Goal: Check status: Check status

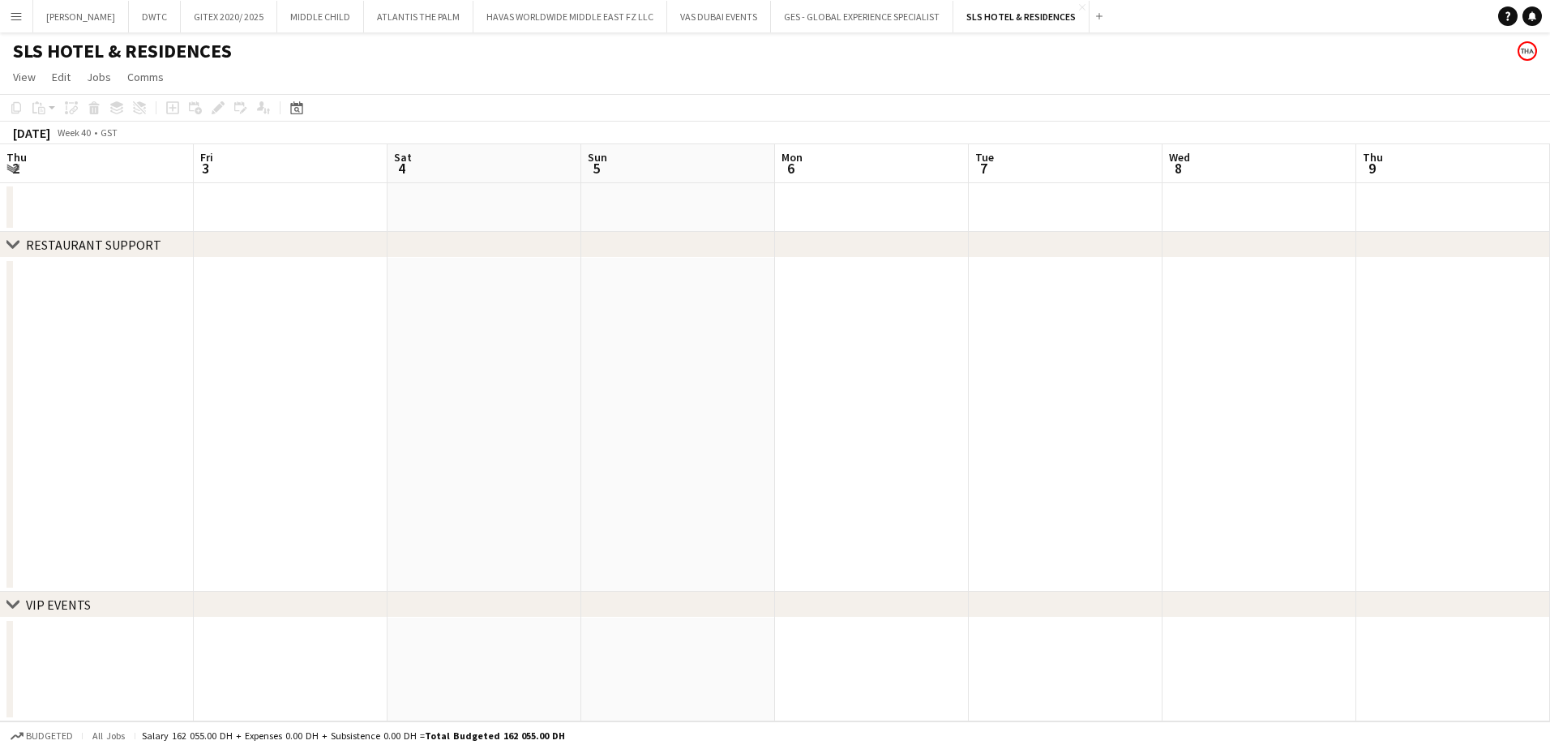
scroll to position [0, 592]
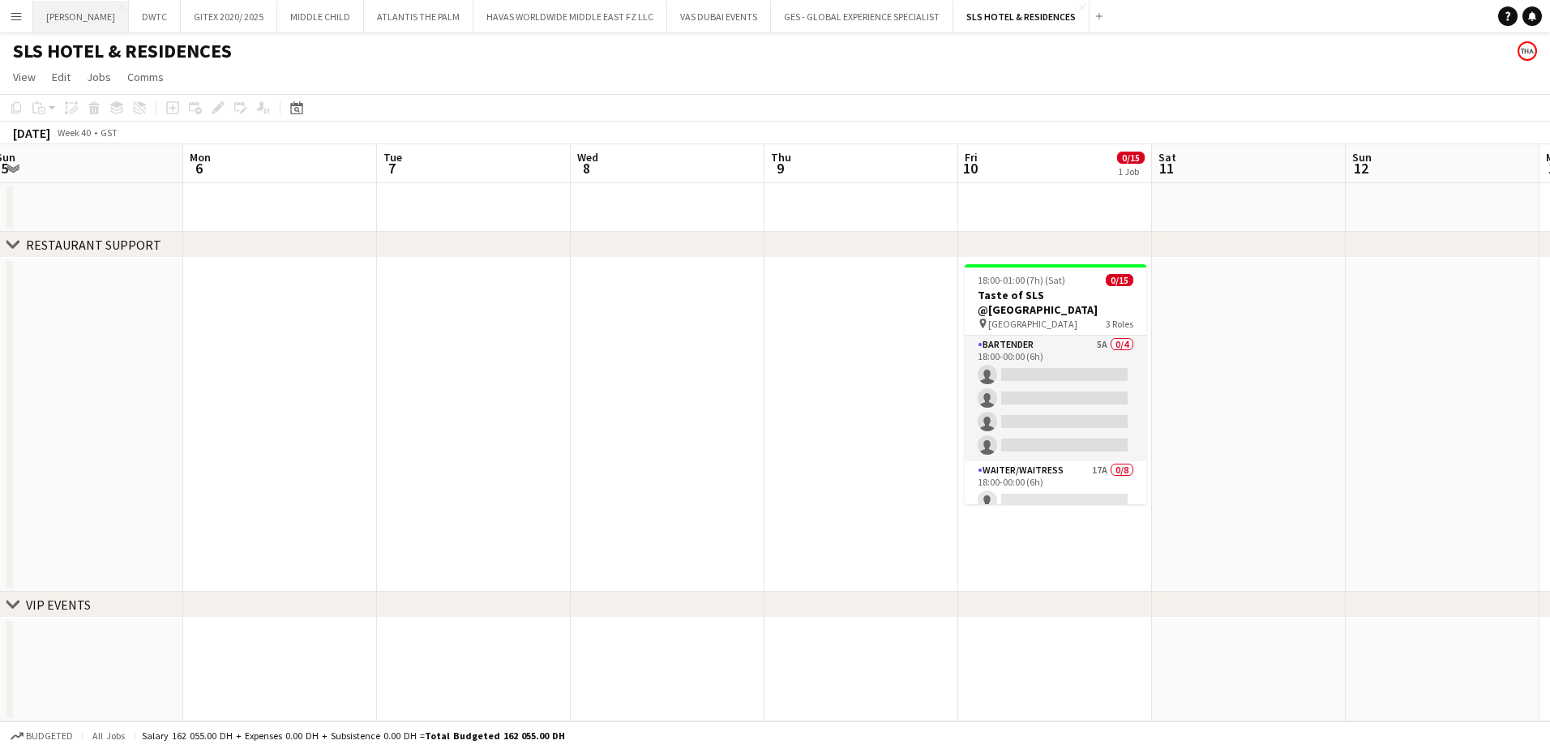
click at [58, 16] on button "[PERSON_NAME] Close" at bounding box center [81, 17] width 96 height 32
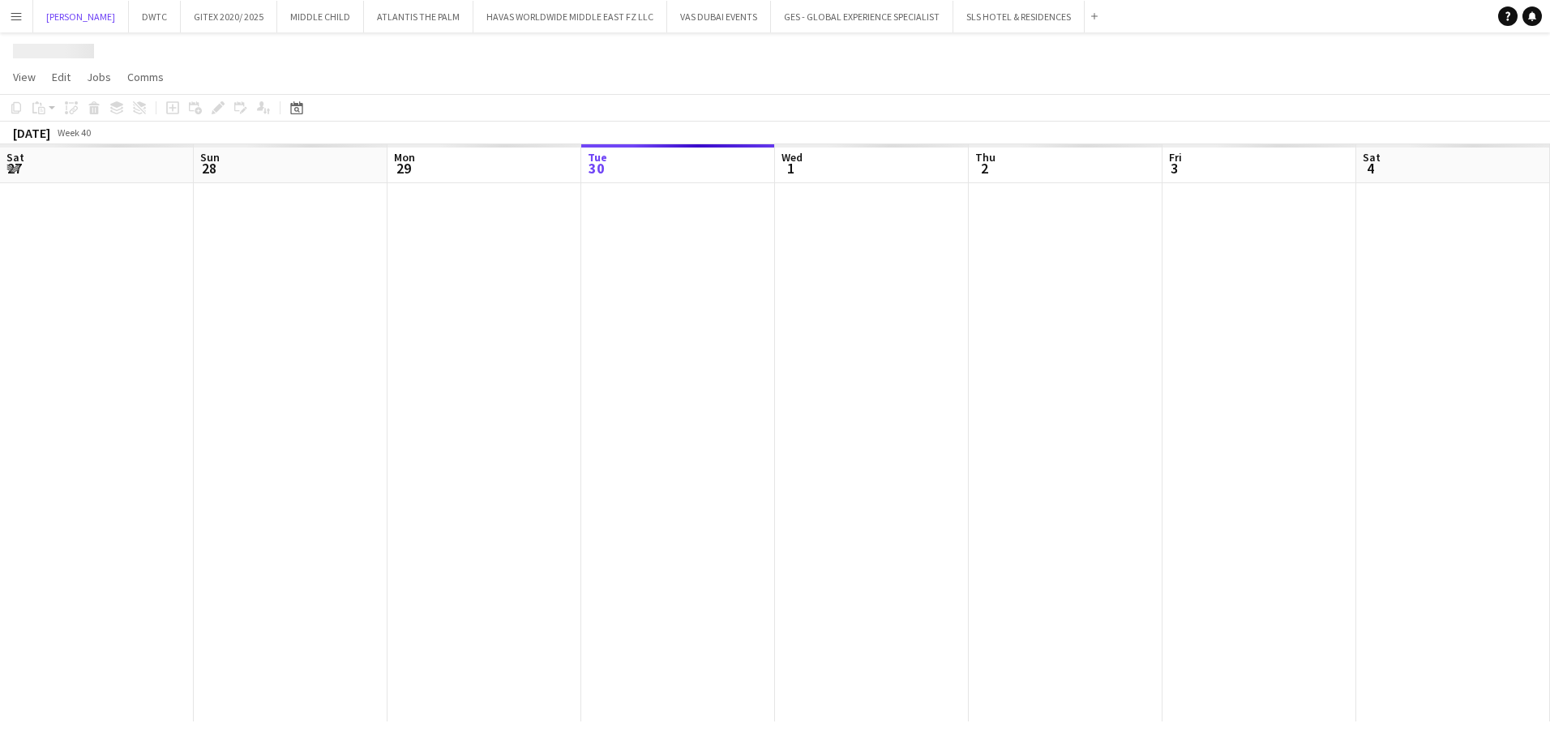
scroll to position [0, 387]
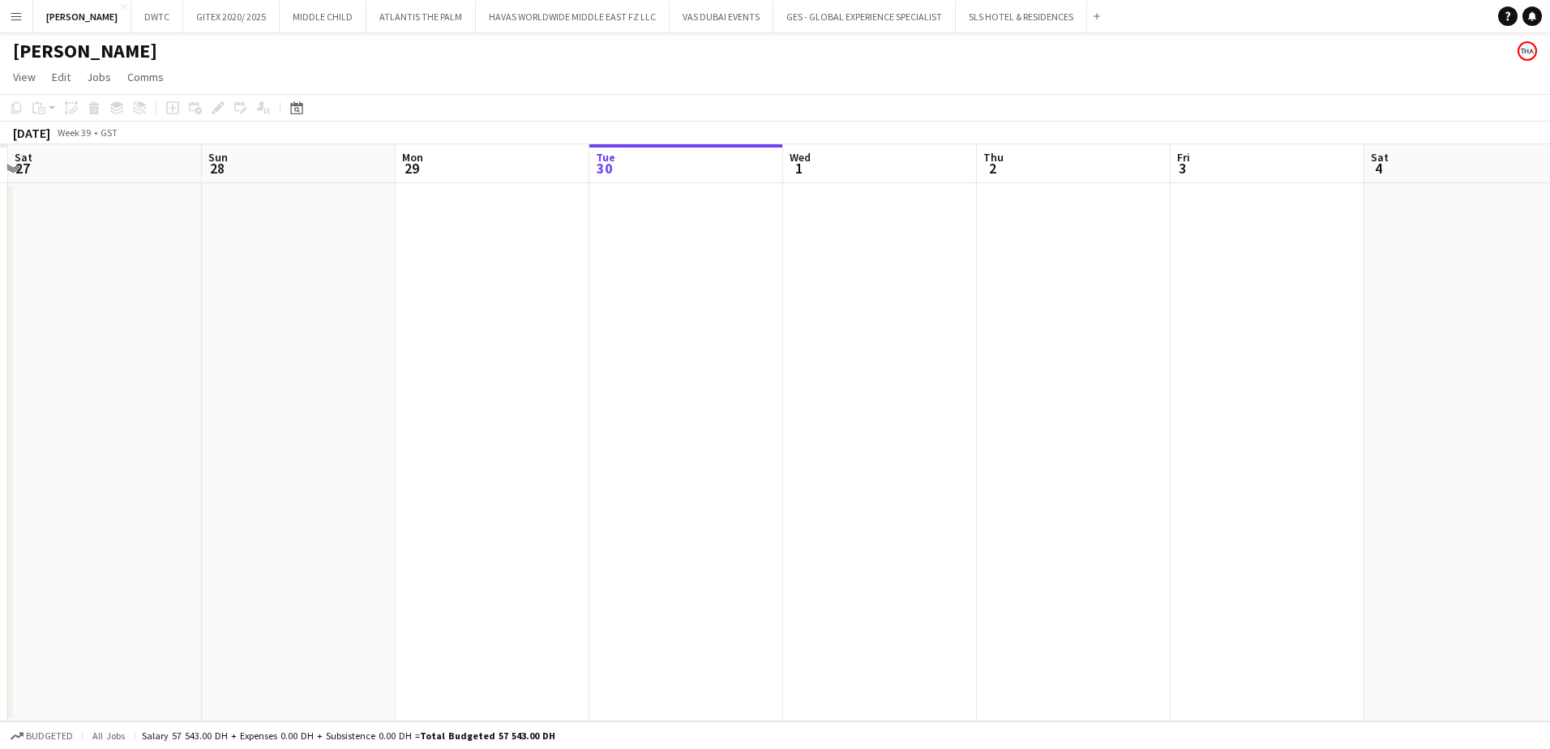
drag, startPoint x: 550, startPoint y: 474, endPoint x: 857, endPoint y: 477, distance: 306.4
click at [864, 477] on app-calendar-viewport "Thu 25 Fri 26 Sat 27 Sun 28 Mon 29 Tue 30 Wed 1 Thu 2 Fri 3 Sat 4 Sun 5 Mon 6 0…" at bounding box center [775, 432] width 1550 height 577
drag, startPoint x: 748, startPoint y: 467, endPoint x: 453, endPoint y: 469, distance: 295.1
click at [747, 468] on app-calendar-viewport "Thu 25 Fri 26 Sat 27 Sun 28 Mon 29 Tue 30 Wed 1 Thu 2 Fri 3 Sat 4 Sun 5 Mon 6 0…" at bounding box center [775, 432] width 1550 height 577
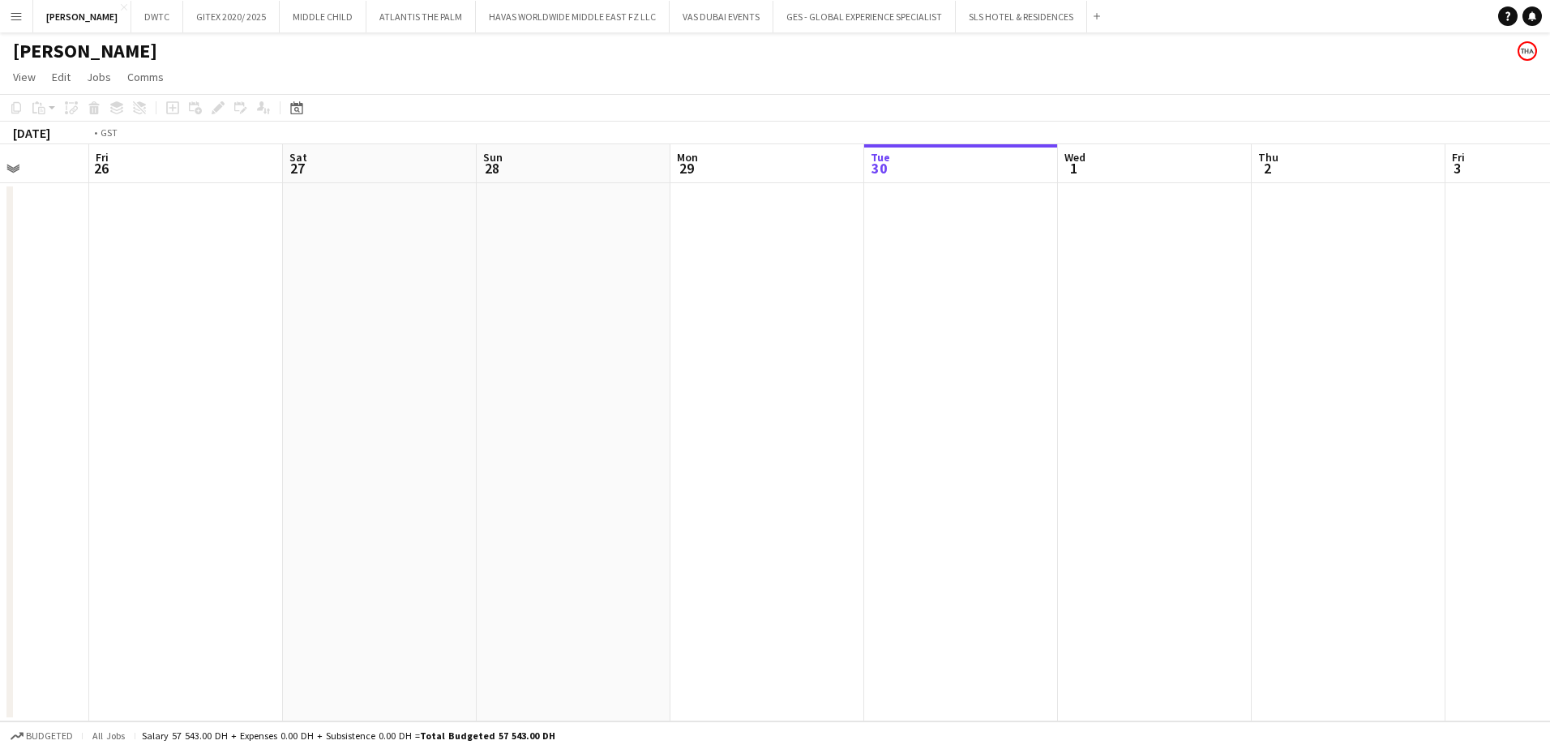
click at [801, 500] on app-calendar-viewport "Tue 23 Wed 24 1/1 1 Job Thu 25 Fri 26 Sat 27 Sun 28 Mon 29 Tue 30 Wed 1 Thu 2 F…" at bounding box center [775, 432] width 1550 height 577
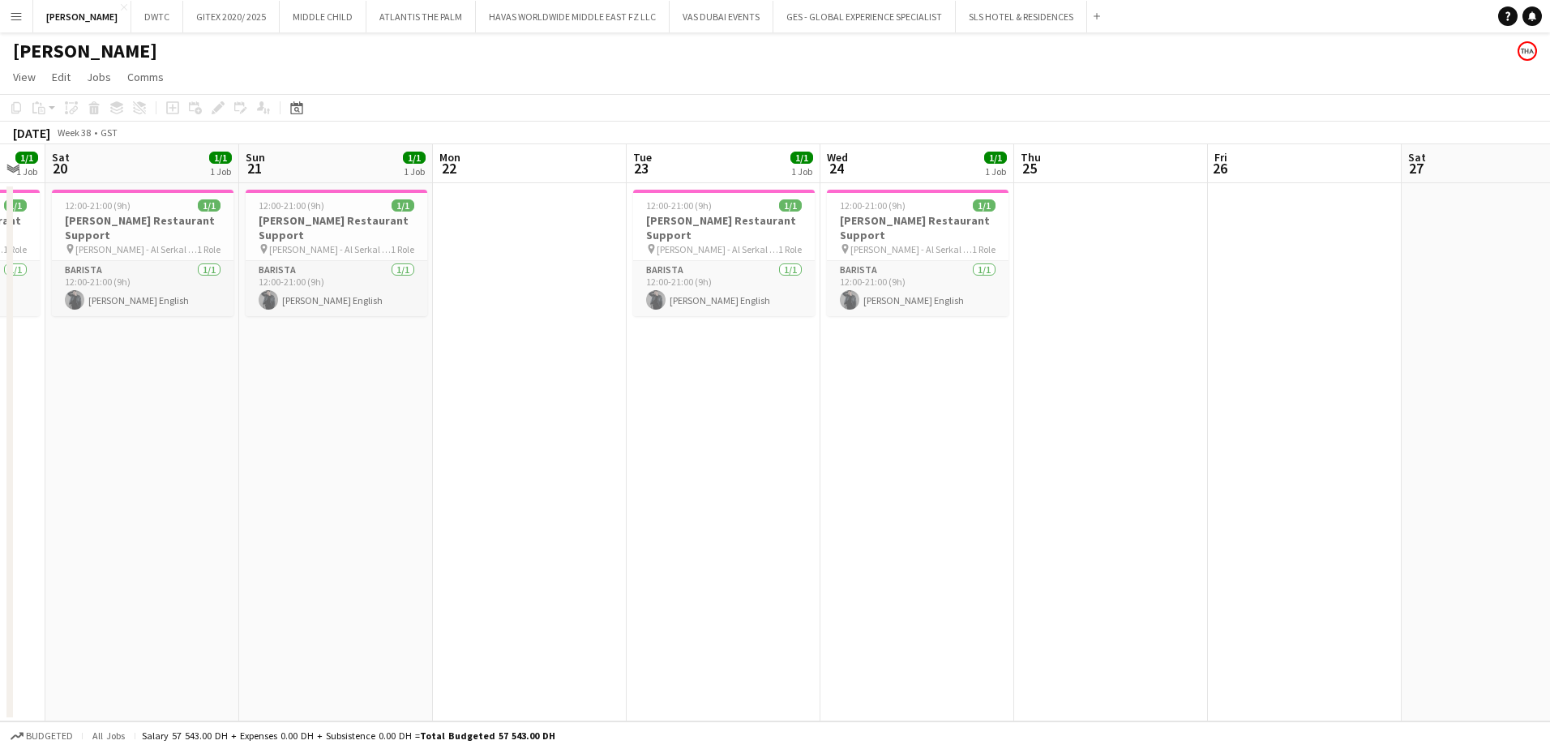
drag, startPoint x: 481, startPoint y: 515, endPoint x: 751, endPoint y: 515, distance: 269.9
click at [751, 515] on app-calendar-viewport "Wed 17 Thu 18 Fri 19 1/1 1 Job Sat 20 1/1 1 Job Sun 21 1/1 1 Job Mon 22 Tue 23 …" at bounding box center [775, 432] width 1550 height 577
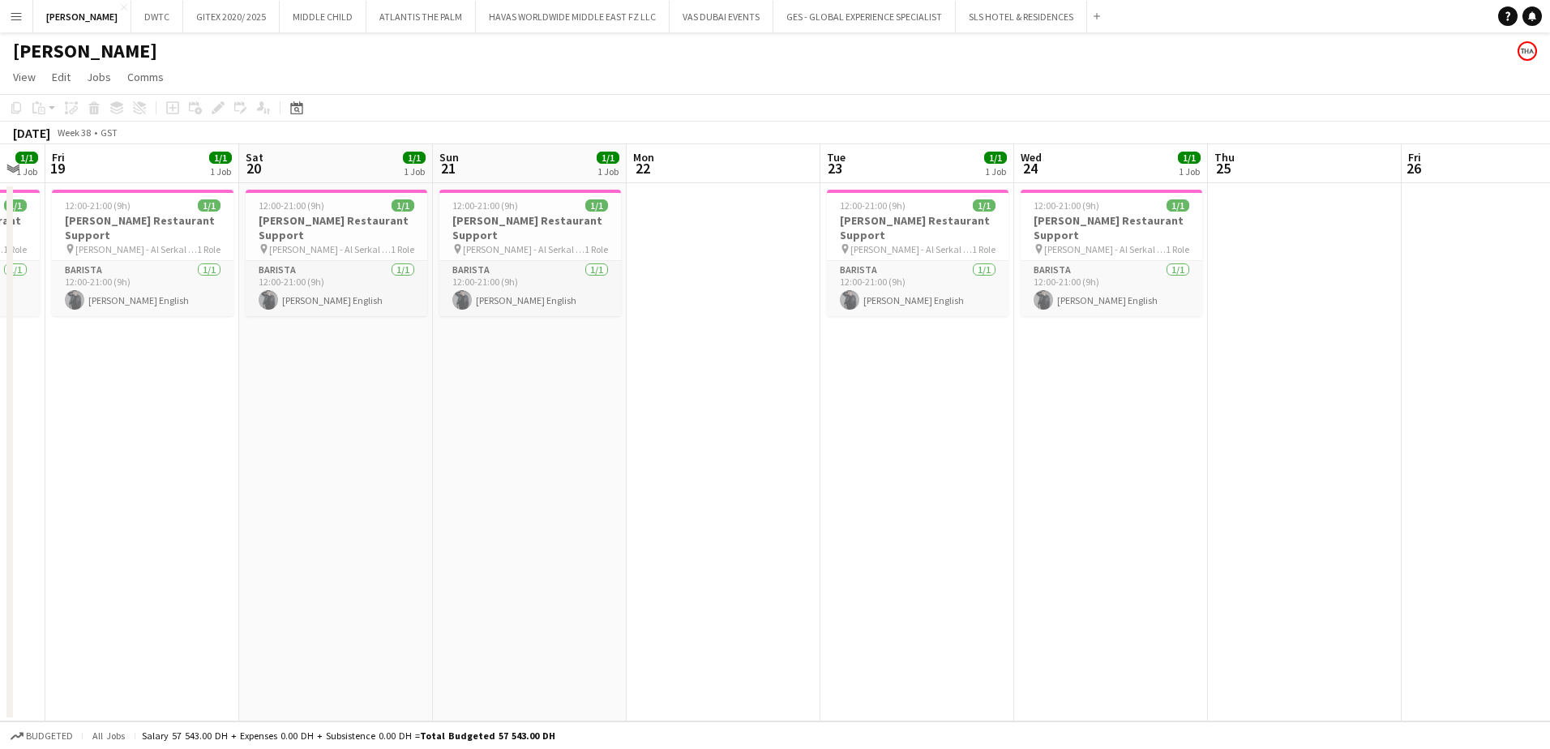
drag, startPoint x: 656, startPoint y: 520, endPoint x: 762, endPoint y: 518, distance: 106.2
click at [762, 518] on app-calendar-viewport "Tue 16 Wed 17 1/1 1 Job Thu 18 1/1 1 Job Fri 19 1/1 1 Job Sat 20 1/1 1 Job Sun …" at bounding box center [775, 432] width 1550 height 577
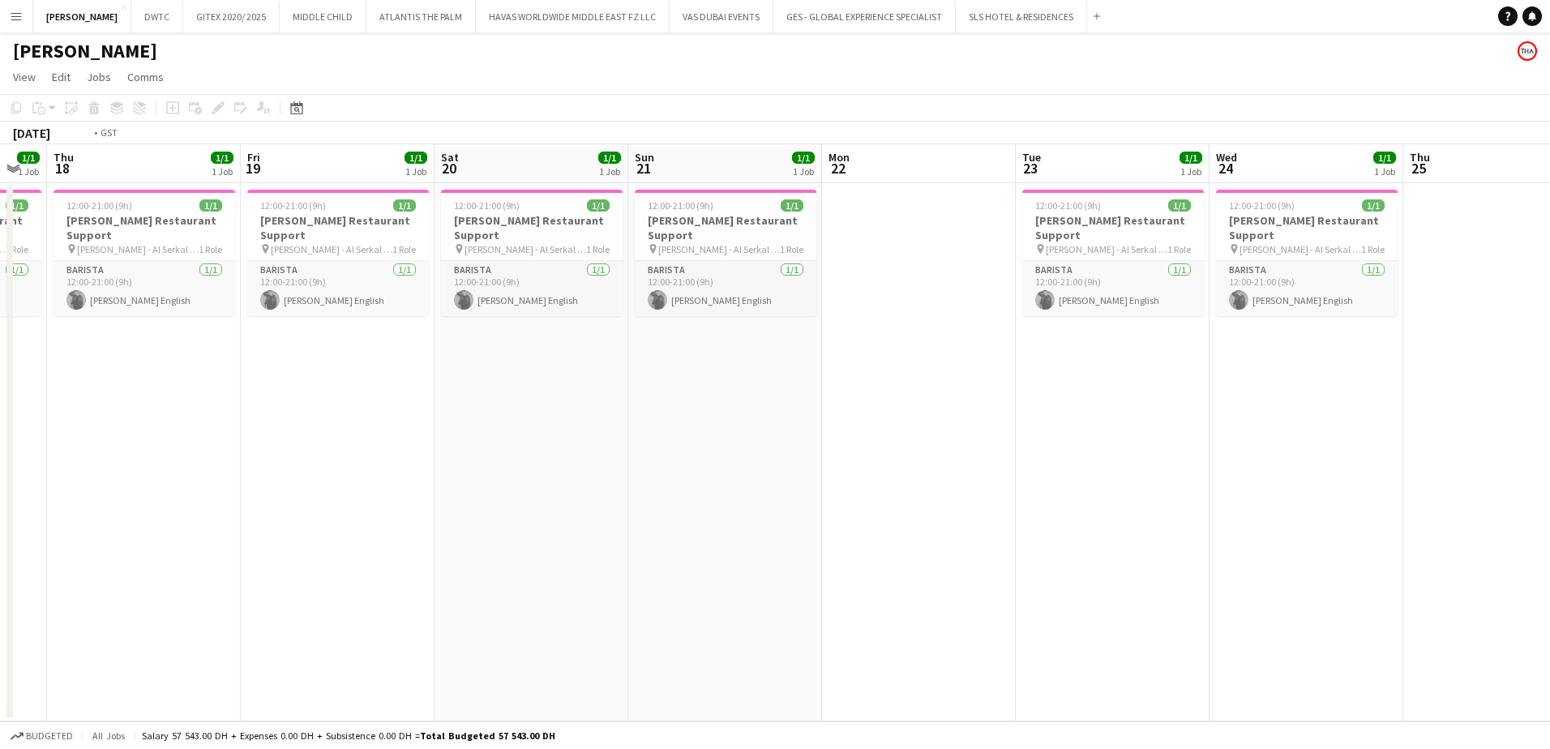
drag, startPoint x: 175, startPoint y: 446, endPoint x: 740, endPoint y: 447, distance: 565.0
click at [762, 446] on app-calendar-viewport "Tue 16 1/1 1 Job Wed 17 1/1 1 Job Thu 18 1/1 1 Job Fri 19 1/1 1 Job Sat 20 1/1 …" at bounding box center [775, 432] width 1550 height 577
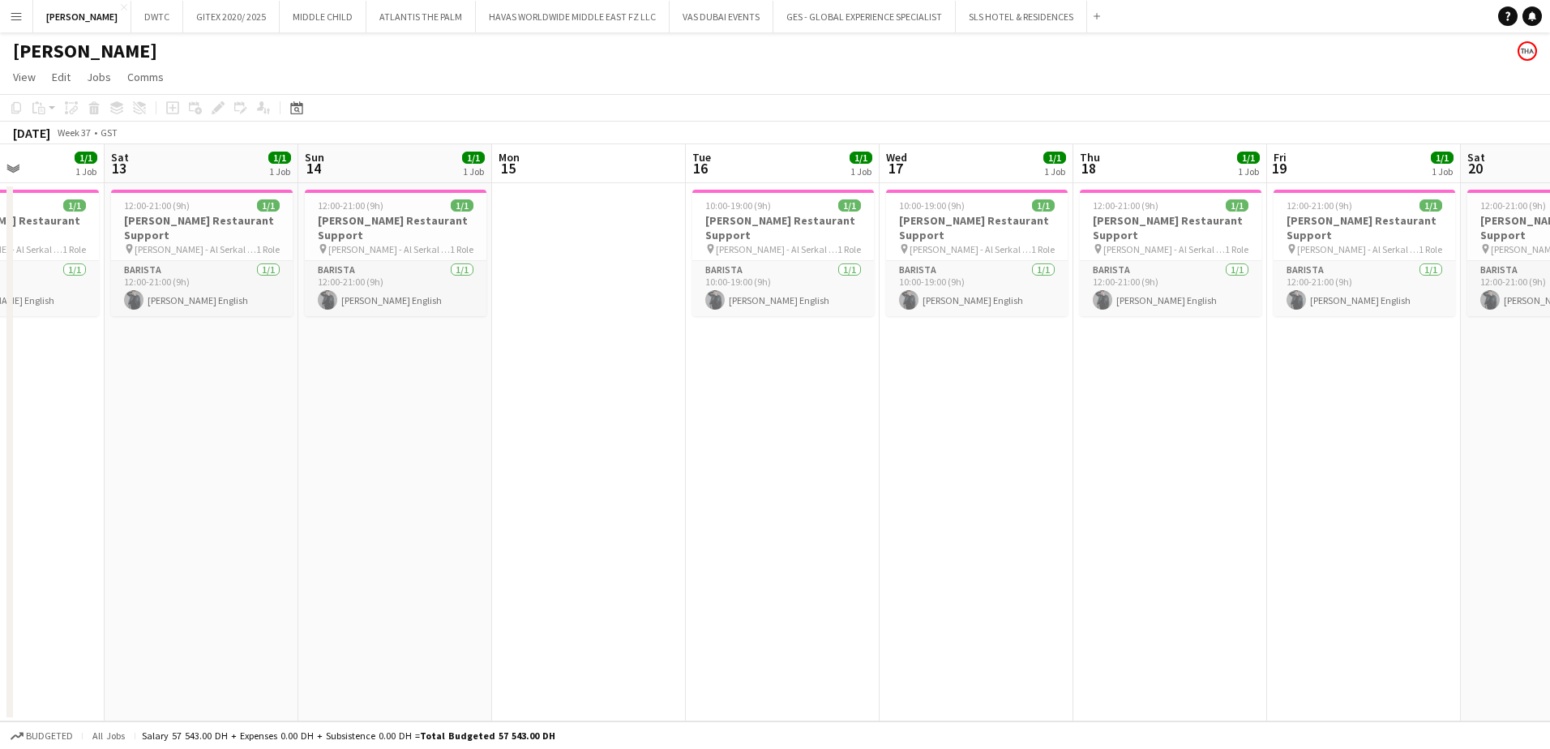
drag, startPoint x: 443, startPoint y: 474, endPoint x: 704, endPoint y: 471, distance: 261.0
click at [795, 474] on app-calendar-viewport "Wed 10 Thu 11 Fri 12 1/1 1 Job Sat 13 1/1 1 Job Sun 14 1/1 1 Job Mon 15 Tue 16 …" at bounding box center [775, 432] width 1550 height 577
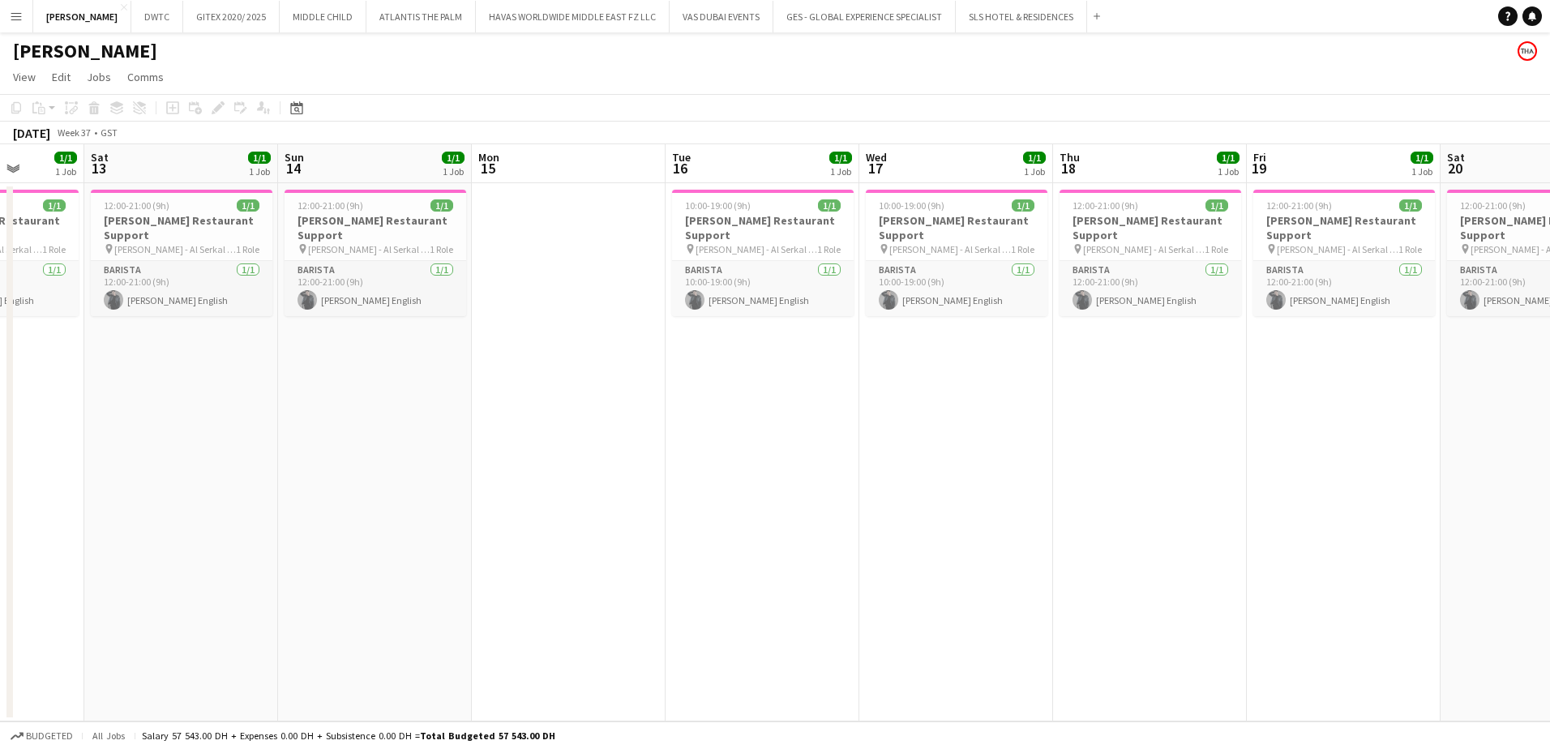
drag, startPoint x: 486, startPoint y: 485, endPoint x: 582, endPoint y: 501, distance: 97.8
click at [751, 485] on app-calendar-viewport "Wed 10 1/1 1 Job Thu 11 Fri 12 1/1 1 Job Sat 13 1/1 1 Job Sun 14 1/1 1 Job Mon …" at bounding box center [775, 432] width 1550 height 577
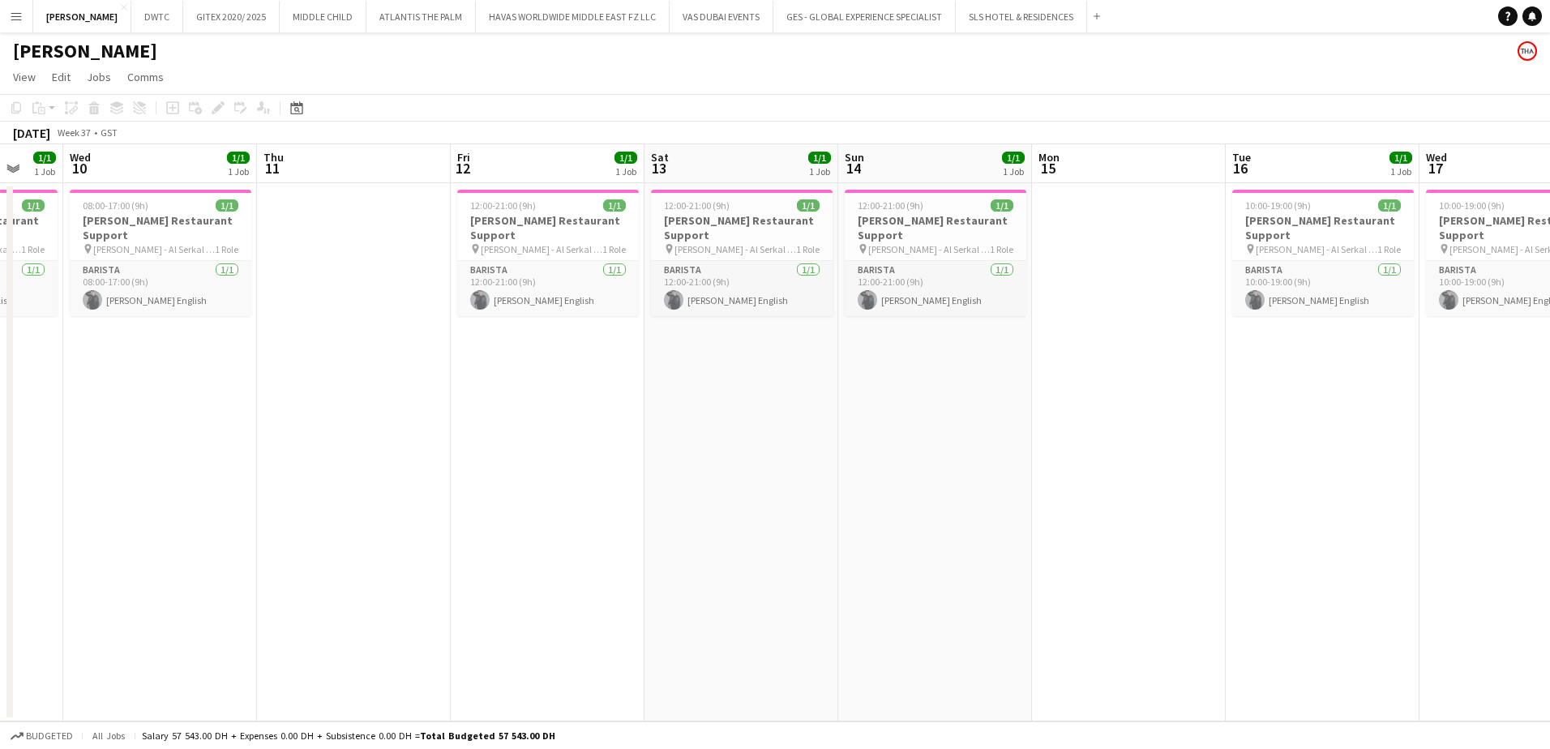
drag, startPoint x: 737, startPoint y: 501, endPoint x: 599, endPoint y: 524, distance: 139.8
click at [796, 497] on app-calendar-viewport "Mon 8 Tue 9 1/1 1 Job Wed 10 1/1 1 Job Thu 11 Fri 12 1/1 1 Job Sat 13 1/1 1 Job…" at bounding box center [775, 432] width 1550 height 577
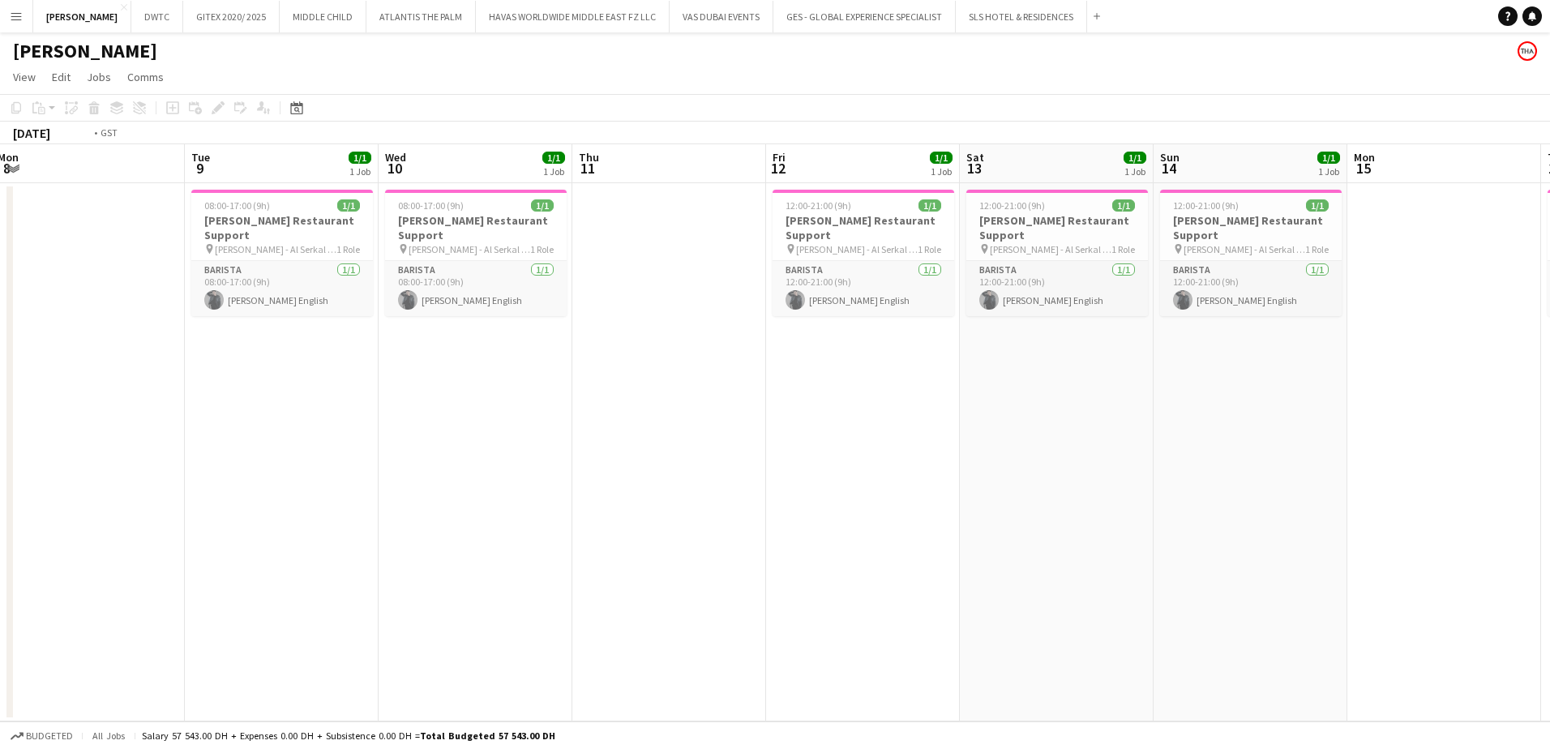
drag, startPoint x: 841, startPoint y: 528, endPoint x: 798, endPoint y: 528, distance: 43.0
click at [868, 528] on app-calendar-viewport "Sat 6 Sun 7 1/1 1 Job Mon 8 Tue 9 1/1 1 Job Wed 10 1/1 1 Job Thu 11 Fri 12 1/1 …" at bounding box center [775, 432] width 1550 height 577
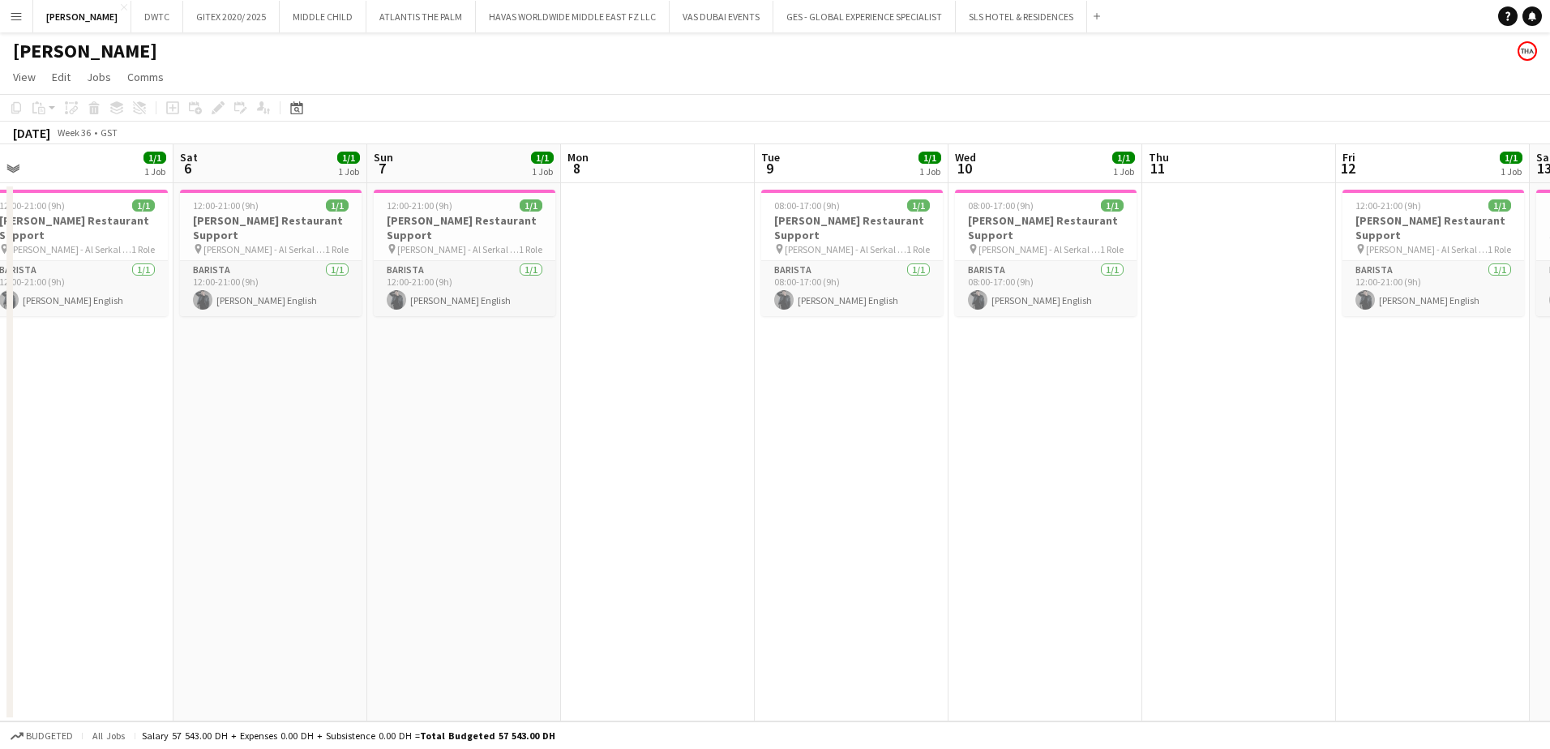
drag, startPoint x: 819, startPoint y: 529, endPoint x: 555, endPoint y: 529, distance: 263.4
click at [863, 529] on app-calendar-viewport "Wed 3 Thu 4 Fri 5 1/1 1 Job Sat 6 1/1 1 Job Sun 7 1/1 1 Job Mon 8 Tue 9 1/1 1 J…" at bounding box center [775, 432] width 1550 height 577
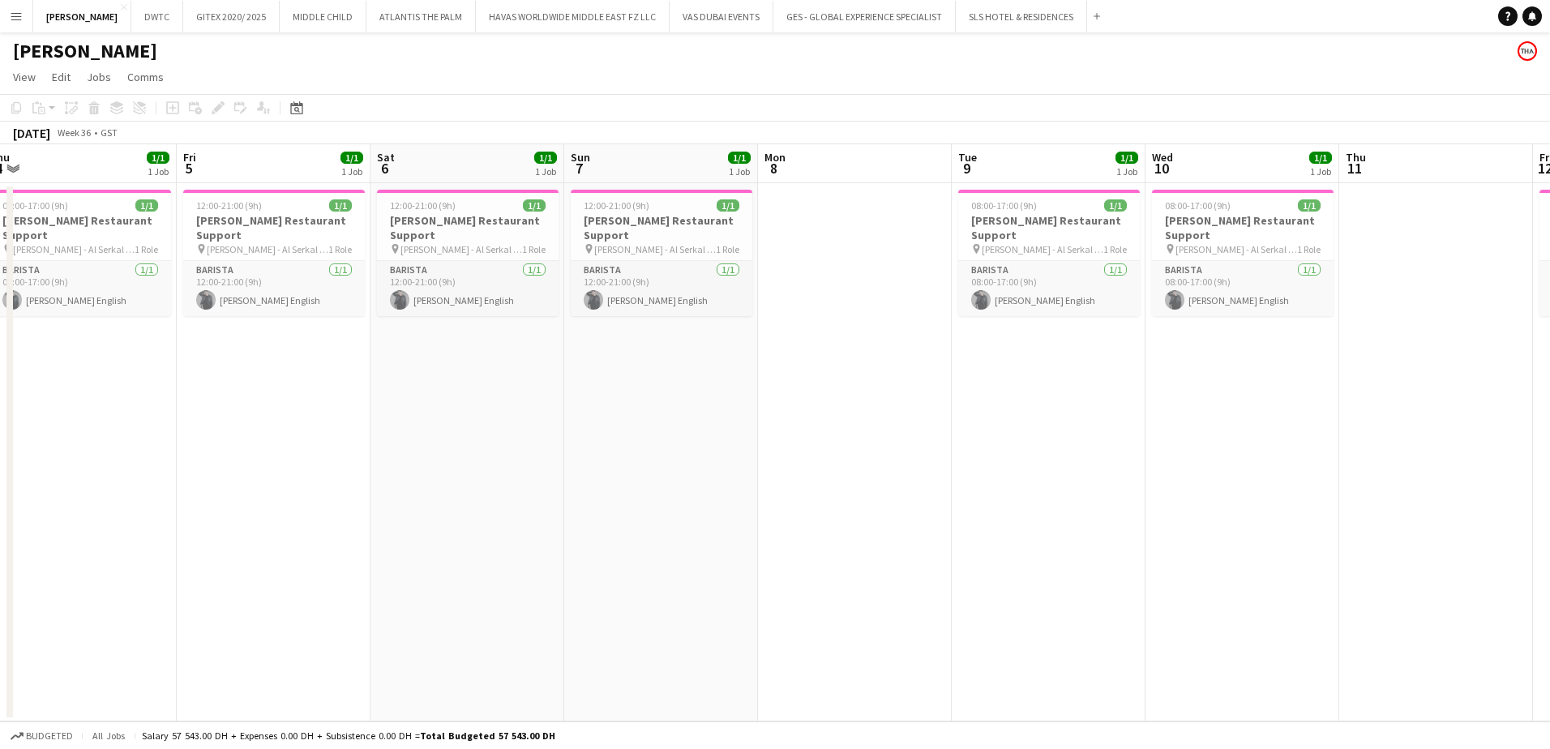
drag, startPoint x: 683, startPoint y: 540, endPoint x: 618, endPoint y: 541, distance: 64.9
click at [857, 541] on app-calendar-viewport "Tue 2 Wed 3 1/1 1 Job Thu 4 1/1 1 Job Fri 5 1/1 1 Job Sat 6 1/1 1 Job Sun 7 1/1…" at bounding box center [775, 432] width 1550 height 577
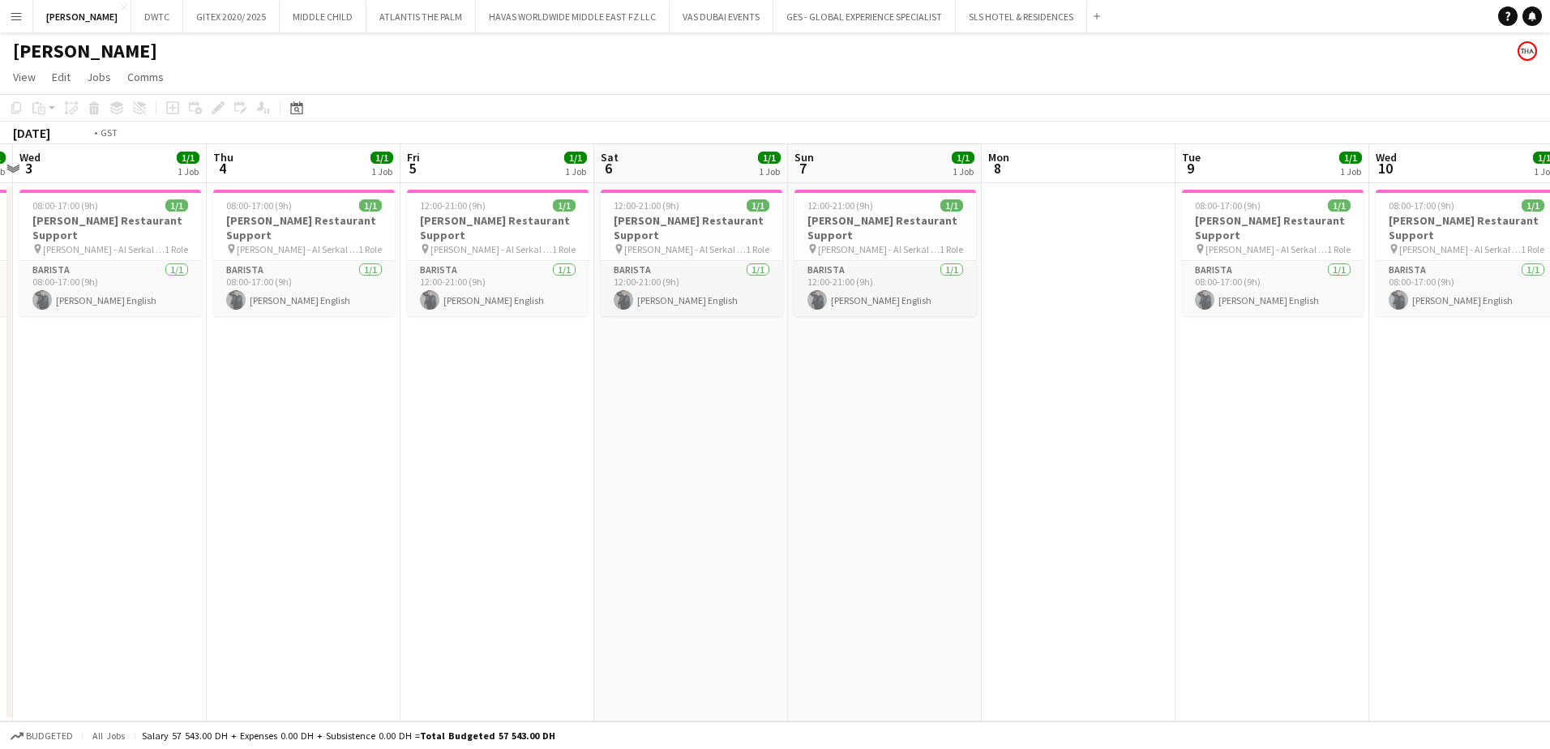
drag, startPoint x: 881, startPoint y: 550, endPoint x: 724, endPoint y: 546, distance: 157.3
click at [928, 550] on app-calendar-viewport "Mon 1 Tue 2 1/1 1 Job Wed 3 1/1 1 Job Thu 4 1/1 1 Job Fri 5 1/1 1 Job Sat 6 1/1…" at bounding box center [775, 432] width 1550 height 577
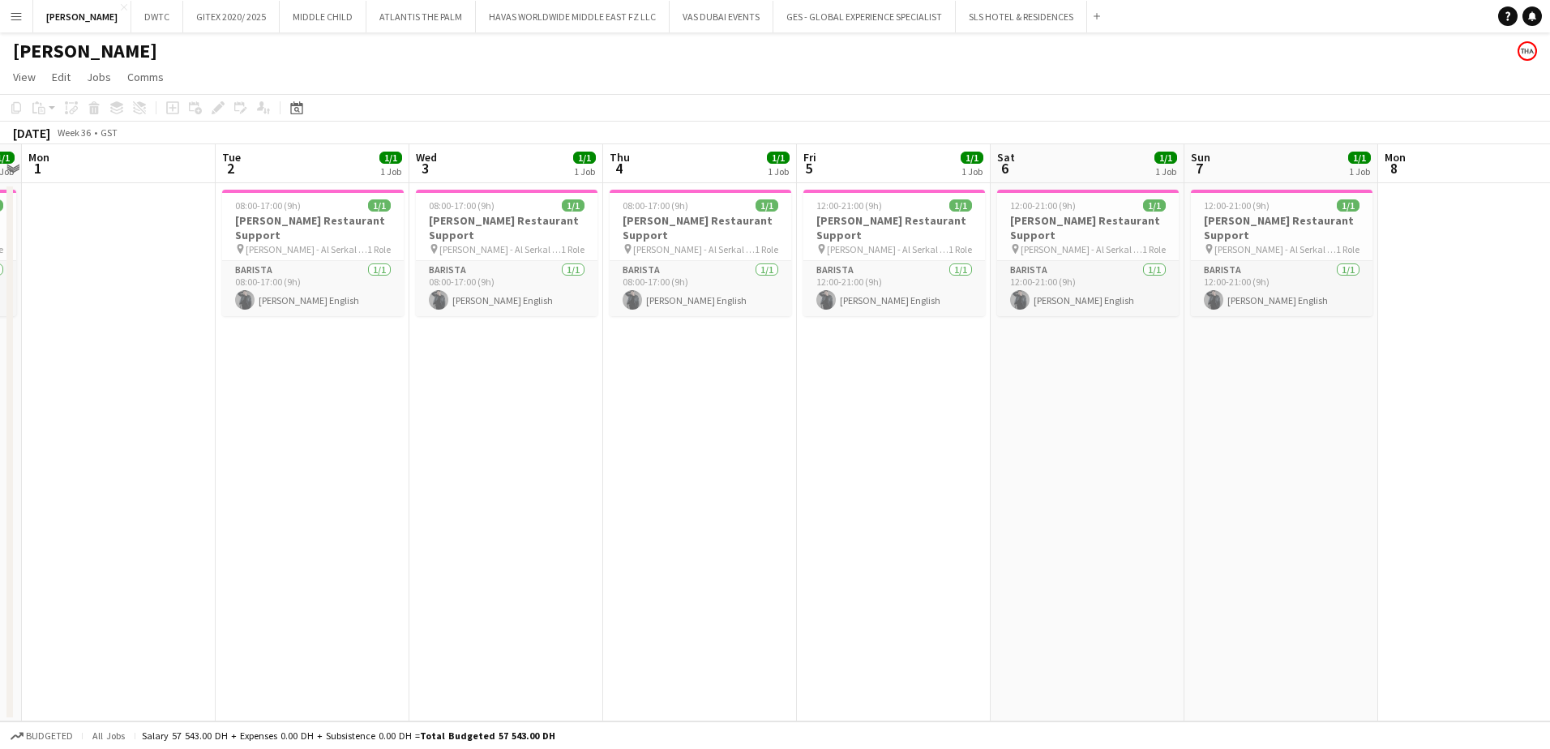
drag, startPoint x: 820, startPoint y: 548, endPoint x: 849, endPoint y: 548, distance: 28.4
click at [849, 548] on app-calendar-viewport "Sat 30 1/1 1 Job Sun 31 1/1 1 Job Mon 1 Tue 2 1/1 1 Job Wed 3 1/1 1 Job Thu 4 1…" at bounding box center [775, 432] width 1550 height 577
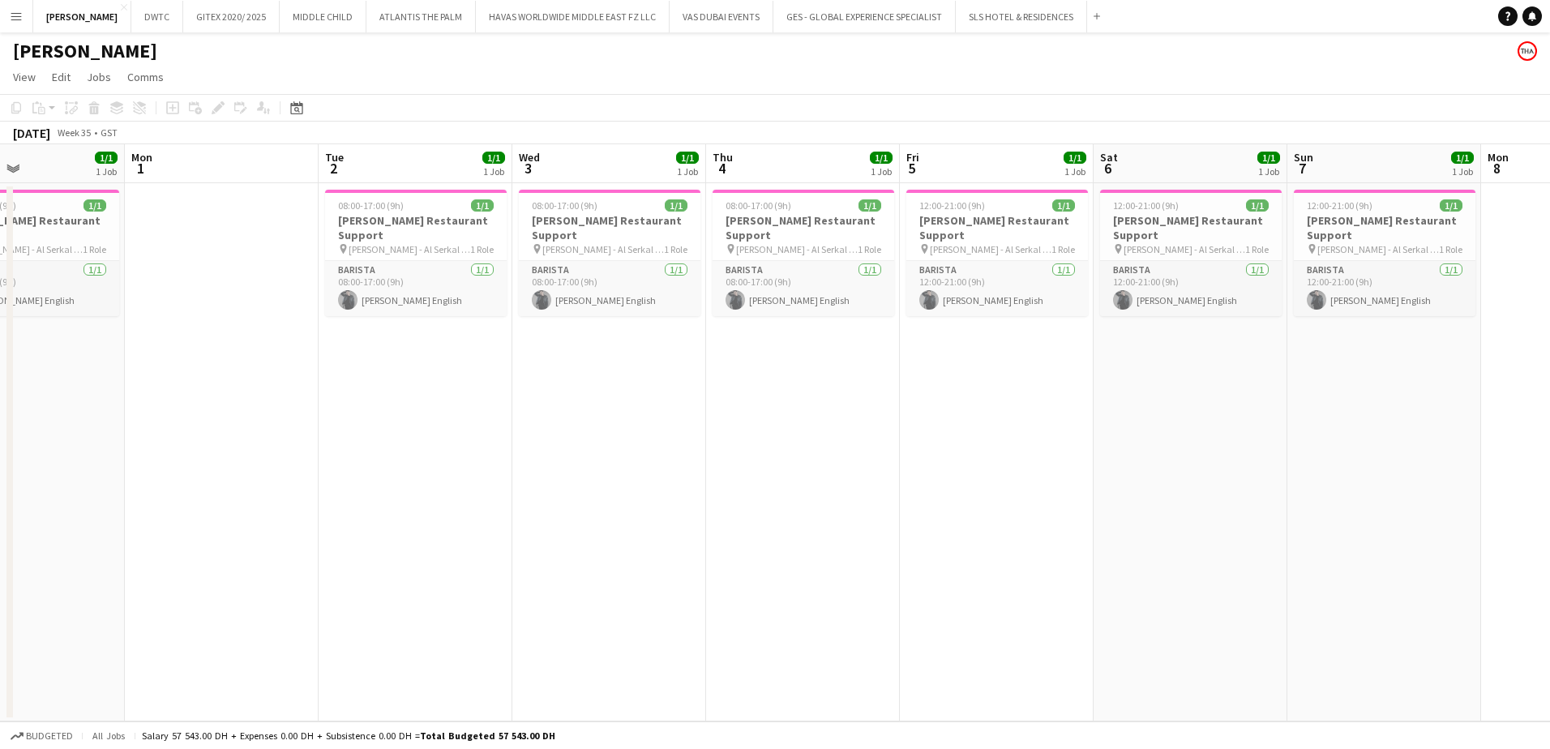
drag, startPoint x: 793, startPoint y: 558, endPoint x: 877, endPoint y: 556, distance: 84.3
click at [879, 557] on app-calendar-viewport "Fri 29 1/1 1 Job Sat 30 1/1 1 Job Sun 31 1/1 1 Job Mon 1 Tue 2 1/1 1 Job Wed 3 …" at bounding box center [775, 432] width 1550 height 577
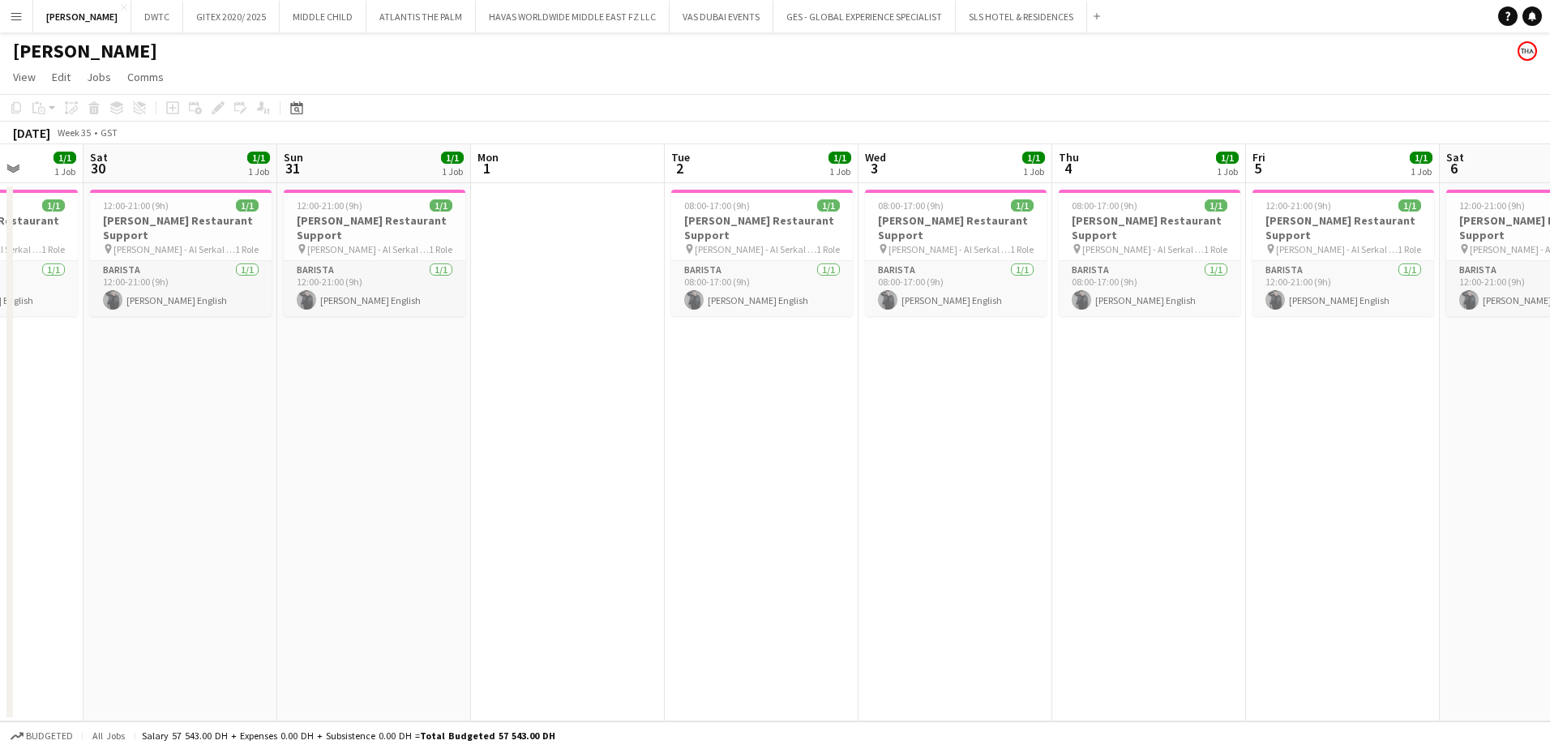
drag, startPoint x: 613, startPoint y: 550, endPoint x: 572, endPoint y: 532, distance: 44.6
click at [572, 532] on app-calendar-viewport "Wed 27 1/1 1 Job Thu 28 1/1 1 Job Fri 29 1/1 1 Job Sat 30 1/1 1 Job Sun 31 1/1 …" at bounding box center [775, 432] width 1550 height 577
click at [763, 217] on h3 "[PERSON_NAME] Restaurant Support" at bounding box center [761, 227] width 182 height 29
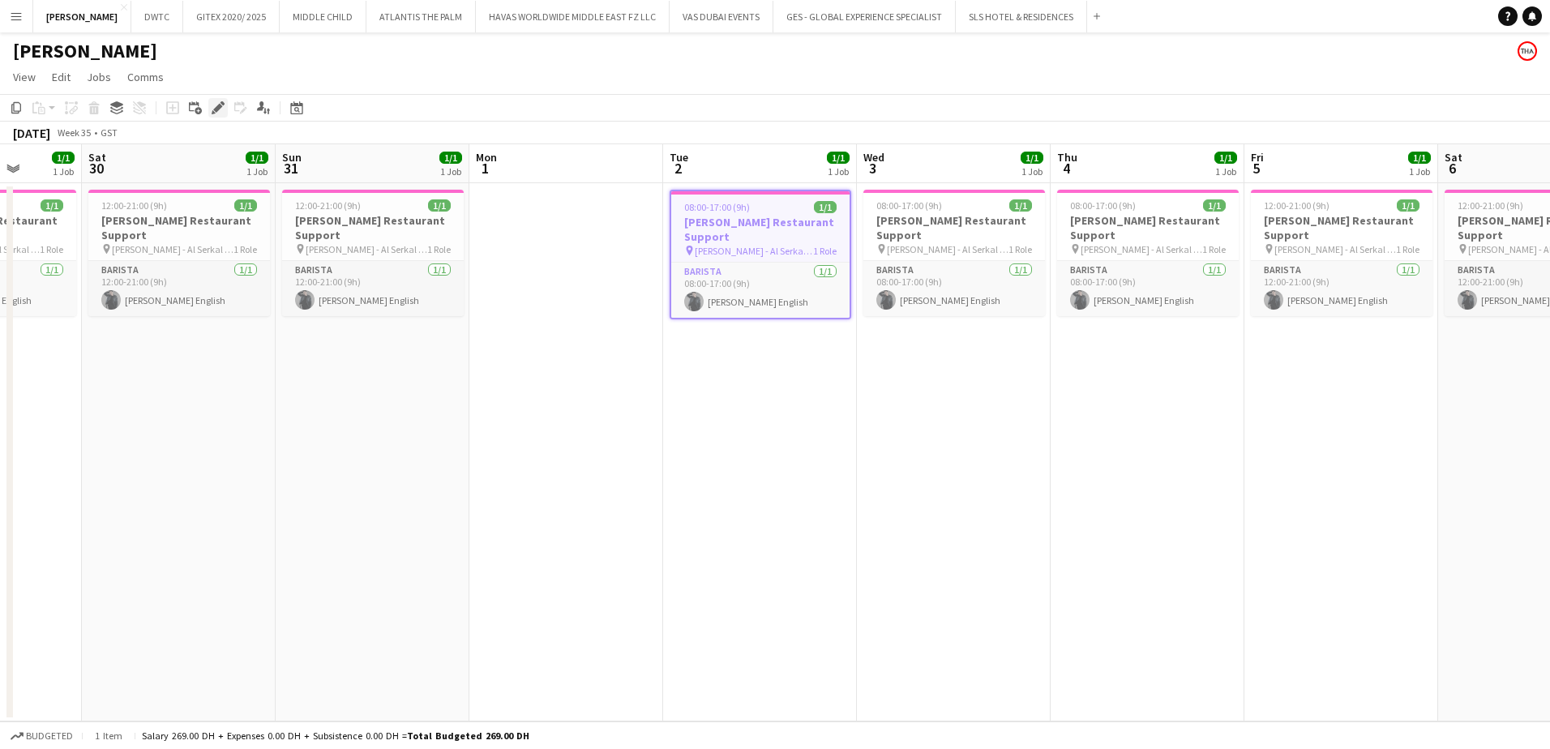
click at [220, 109] on icon at bounding box center [217, 108] width 9 height 9
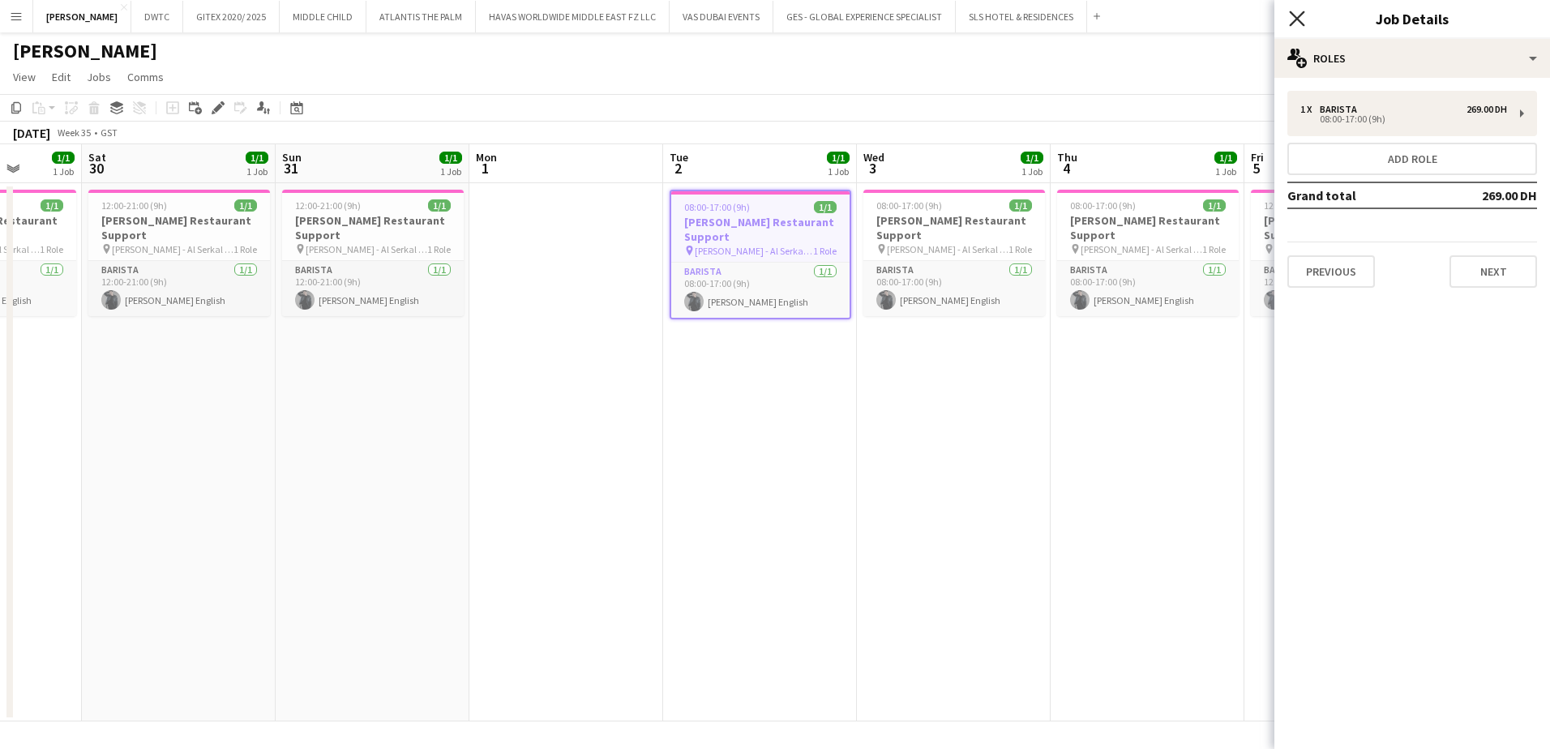
click at [1300, 17] on icon "Close pop-in" at bounding box center [1296, 18] width 15 height 15
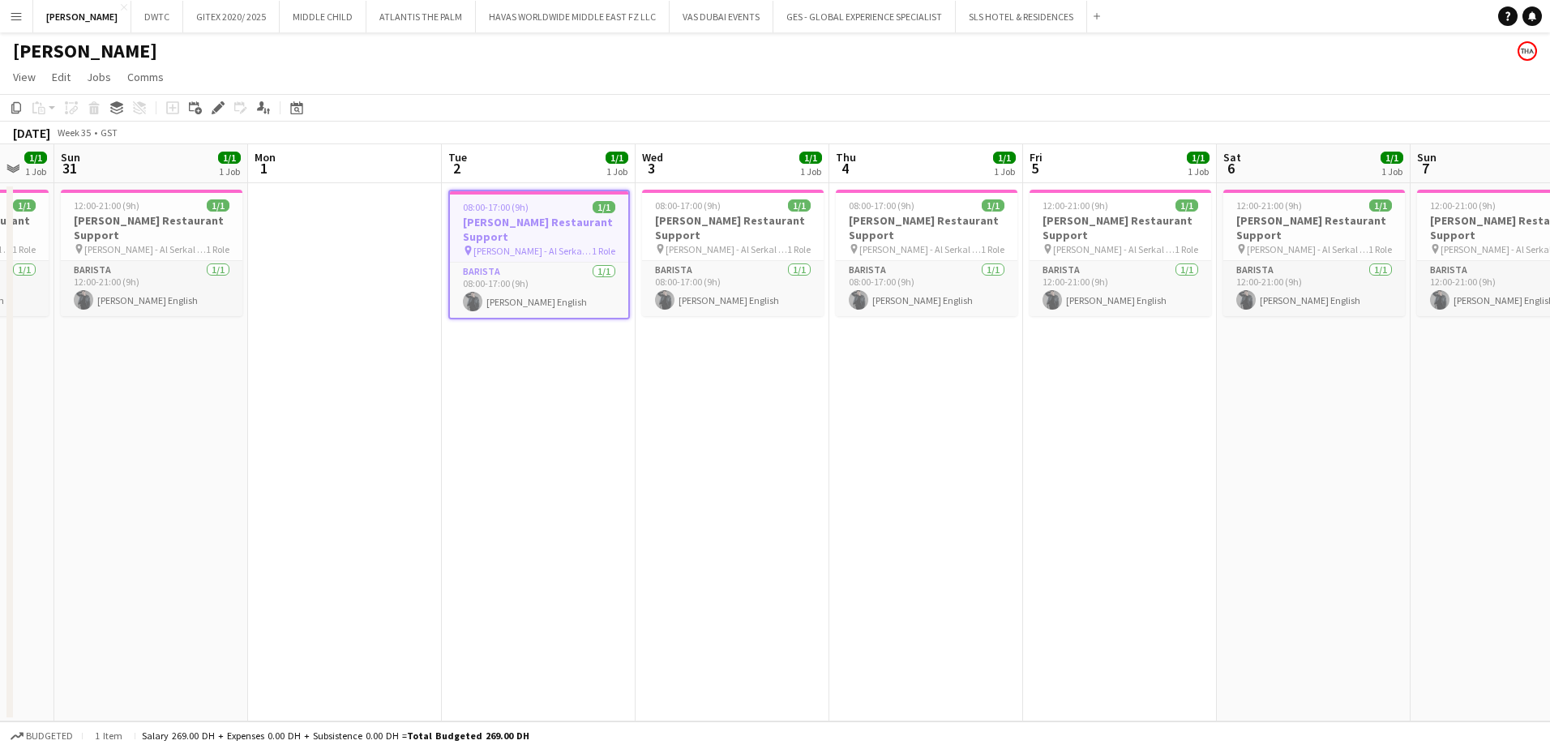
scroll to position [0, 614]
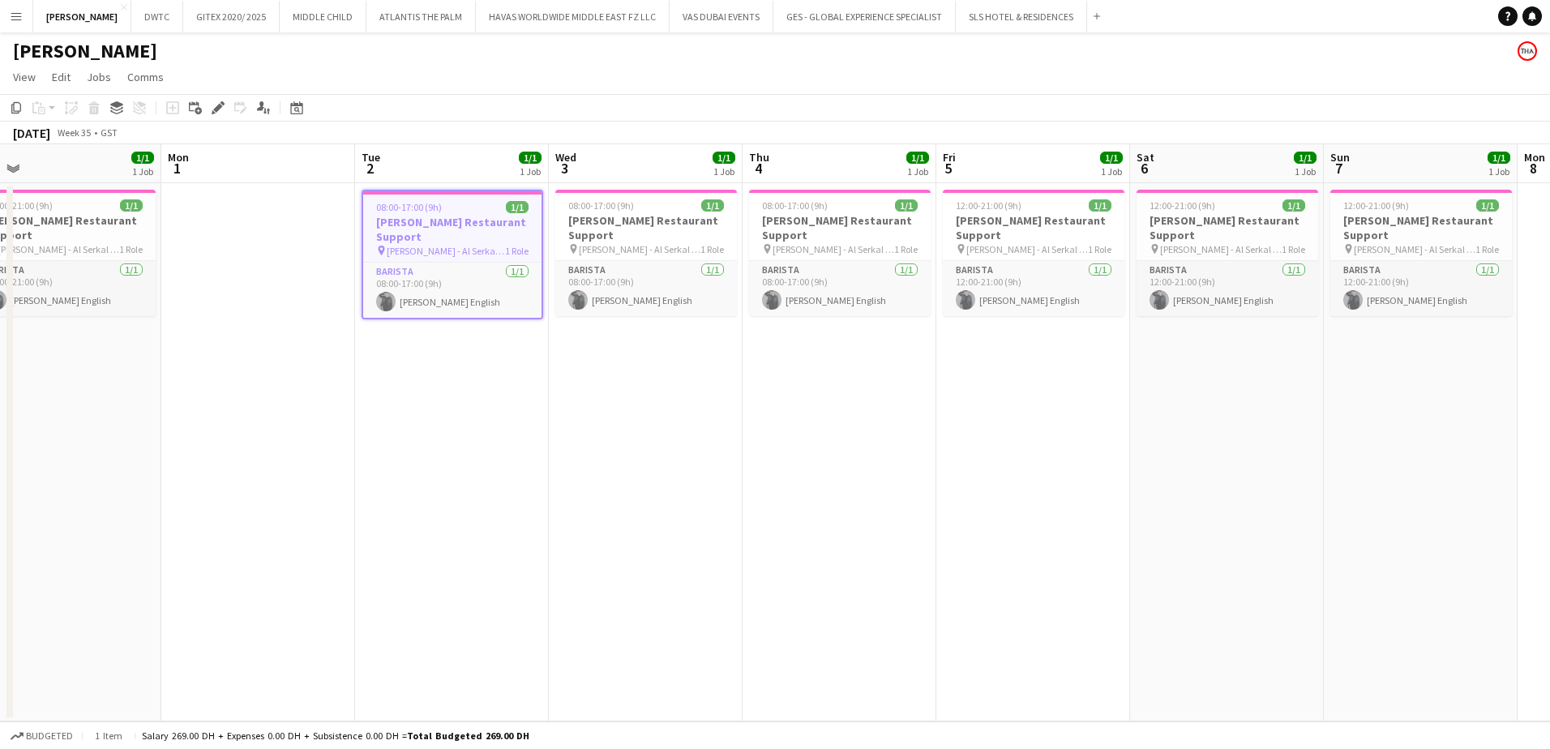
drag, startPoint x: 983, startPoint y: 454, endPoint x: 674, endPoint y: 455, distance: 308.8
click at [674, 455] on app-calendar-viewport "Thu 28 1/1 1 Job Fri 29 1/1 1 Job Sat 30 1/1 1 Job Sun 31 1/1 1 Job Mon 1 Tue 2…" at bounding box center [775, 432] width 1550 height 577
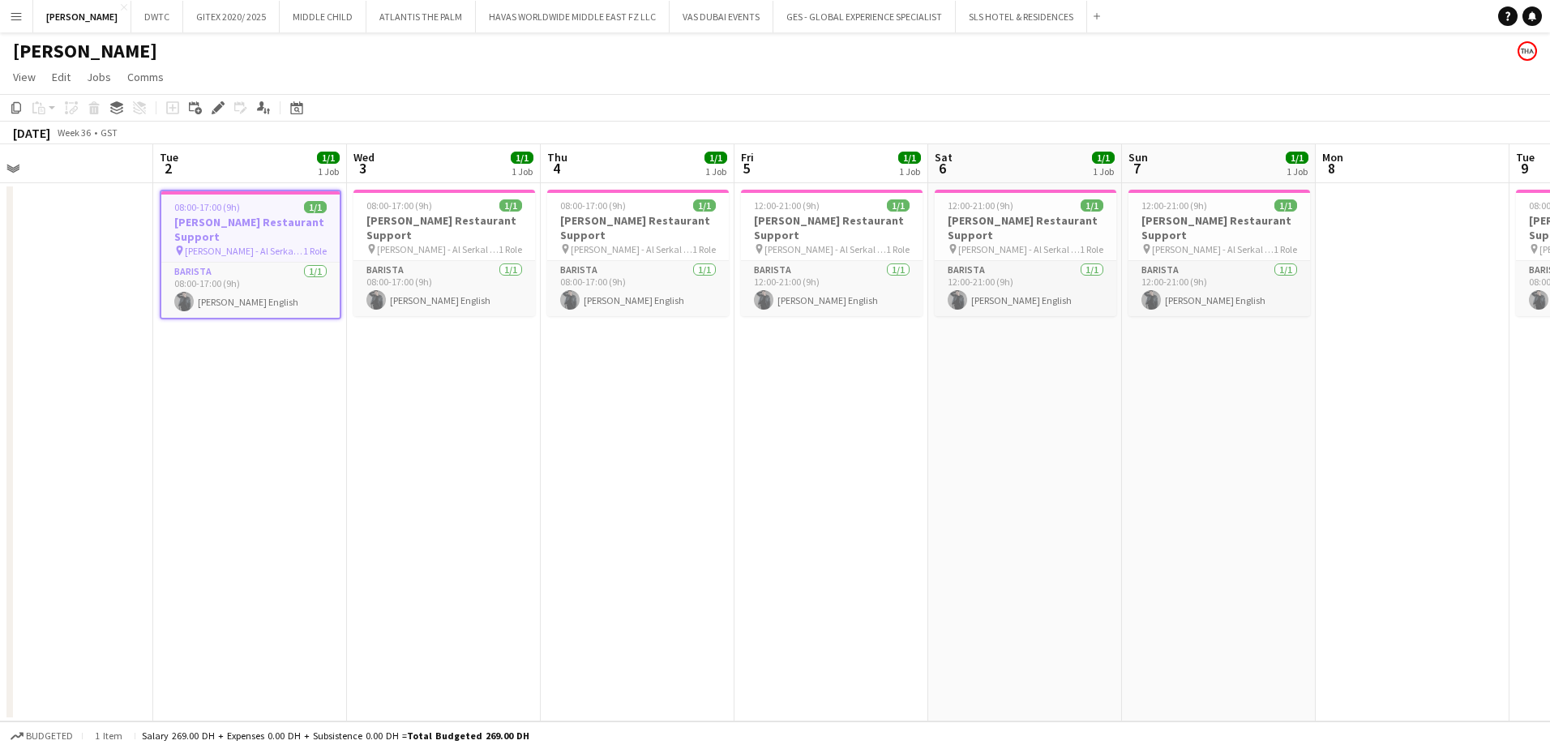
scroll to position [0, 584]
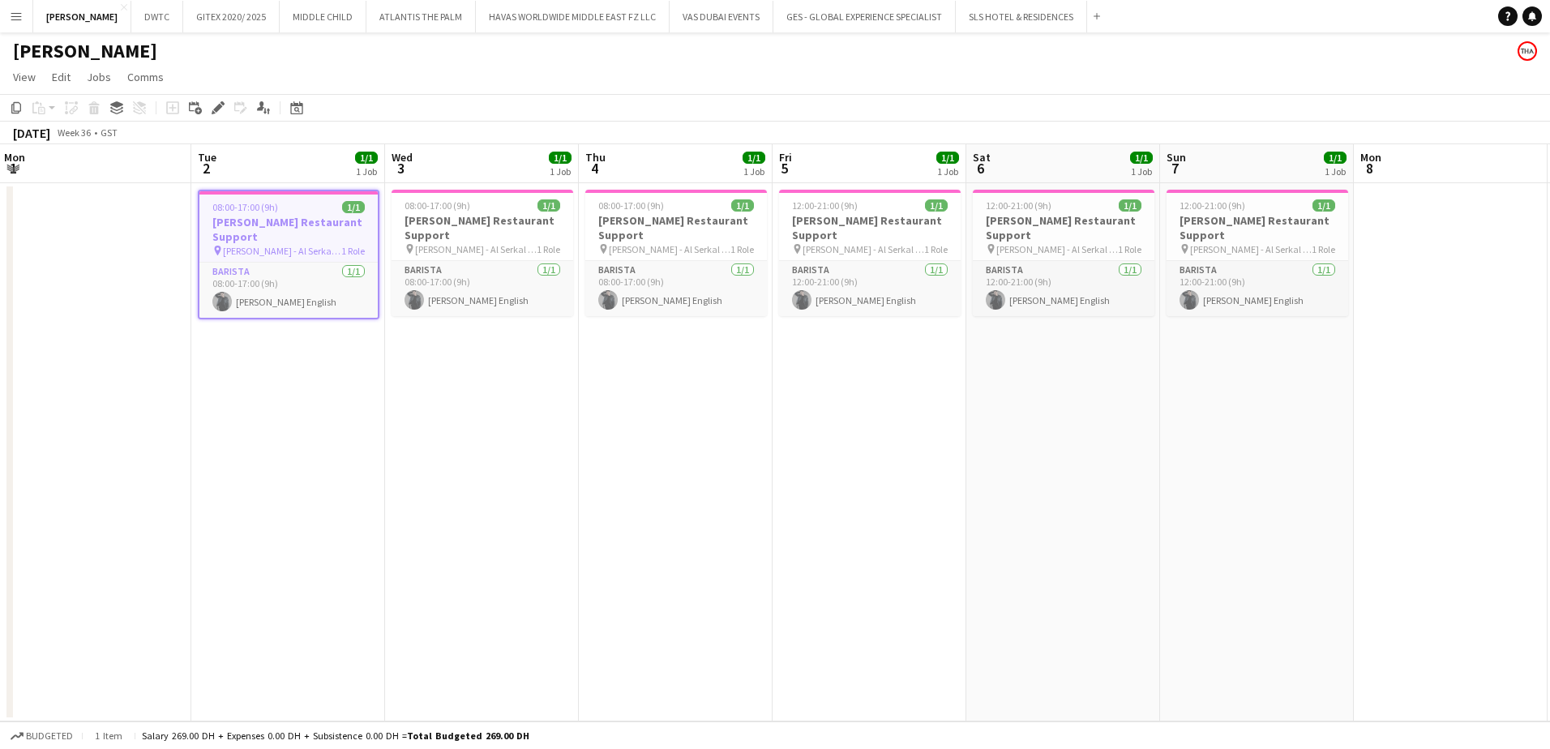
drag, startPoint x: 1252, startPoint y: 440, endPoint x: 894, endPoint y: 461, distance: 358.1
click at [894, 461] on app-calendar-viewport "Fri 29 1/1 1 Job Sat 30 1/1 1 Job Sun 31 1/1 1 Job Mon 1 Tue 2 1/1 1 Job Wed 3 …" at bounding box center [775, 432] width 1550 height 577
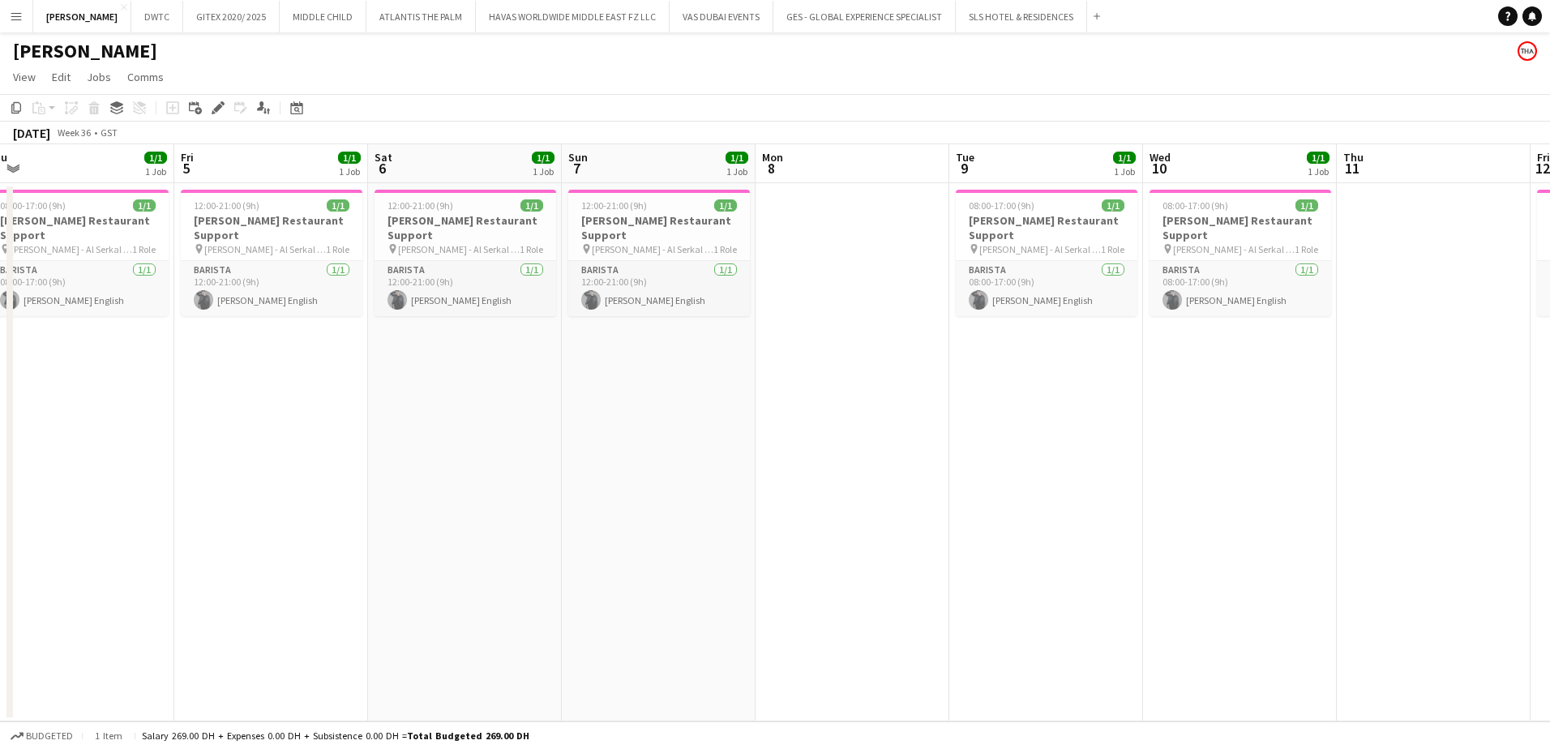
scroll to position [0, 643]
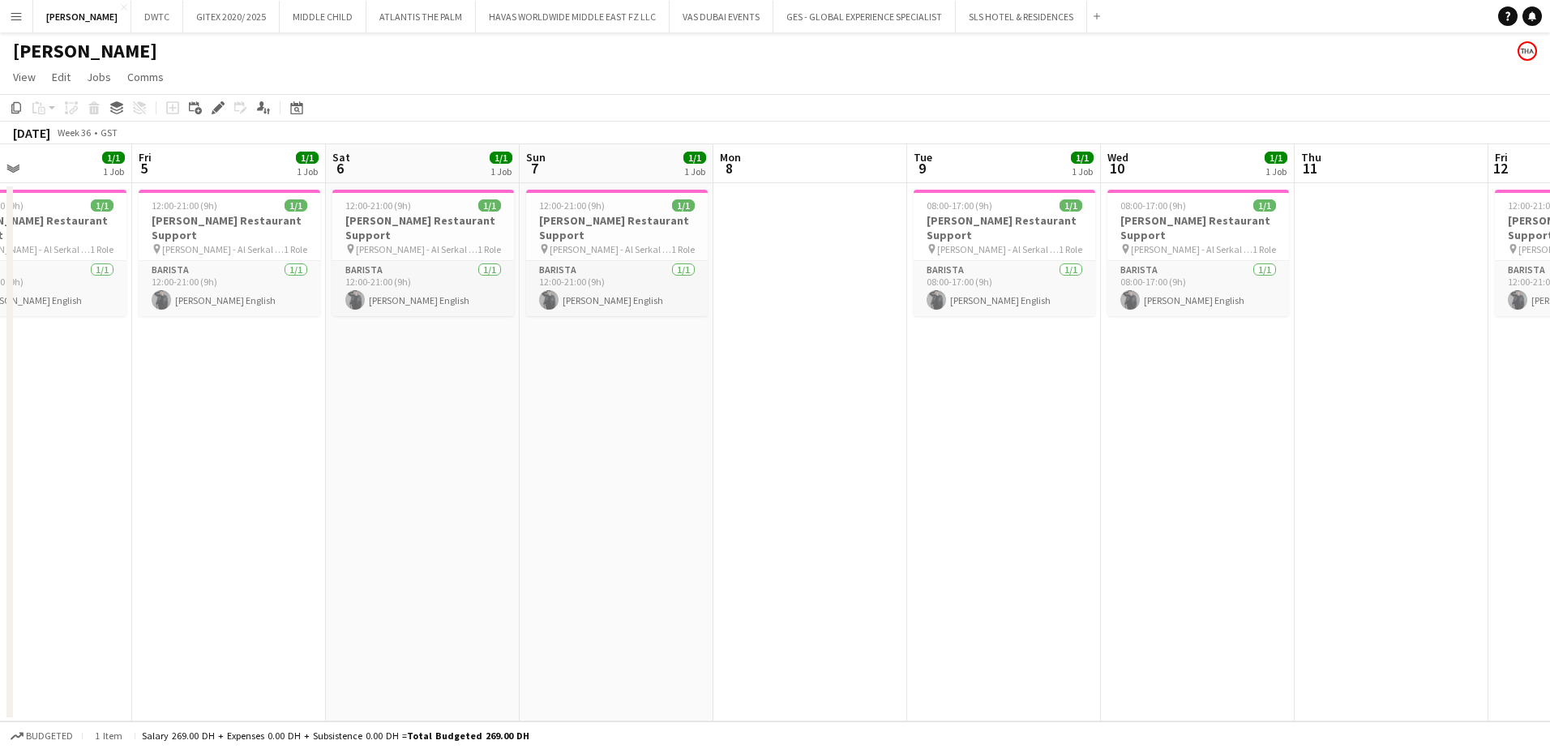
drag, startPoint x: 1269, startPoint y: 474, endPoint x: 628, endPoint y: 510, distance: 641.3
click at [628, 510] on app-calendar-viewport "Mon 1 Tue 2 1/1 1 Job Wed 3 1/1 1 Job Thu 4 1/1 1 Job Fri 5 1/1 1 Job Sat 6 1/1…" at bounding box center [775, 432] width 1550 height 577
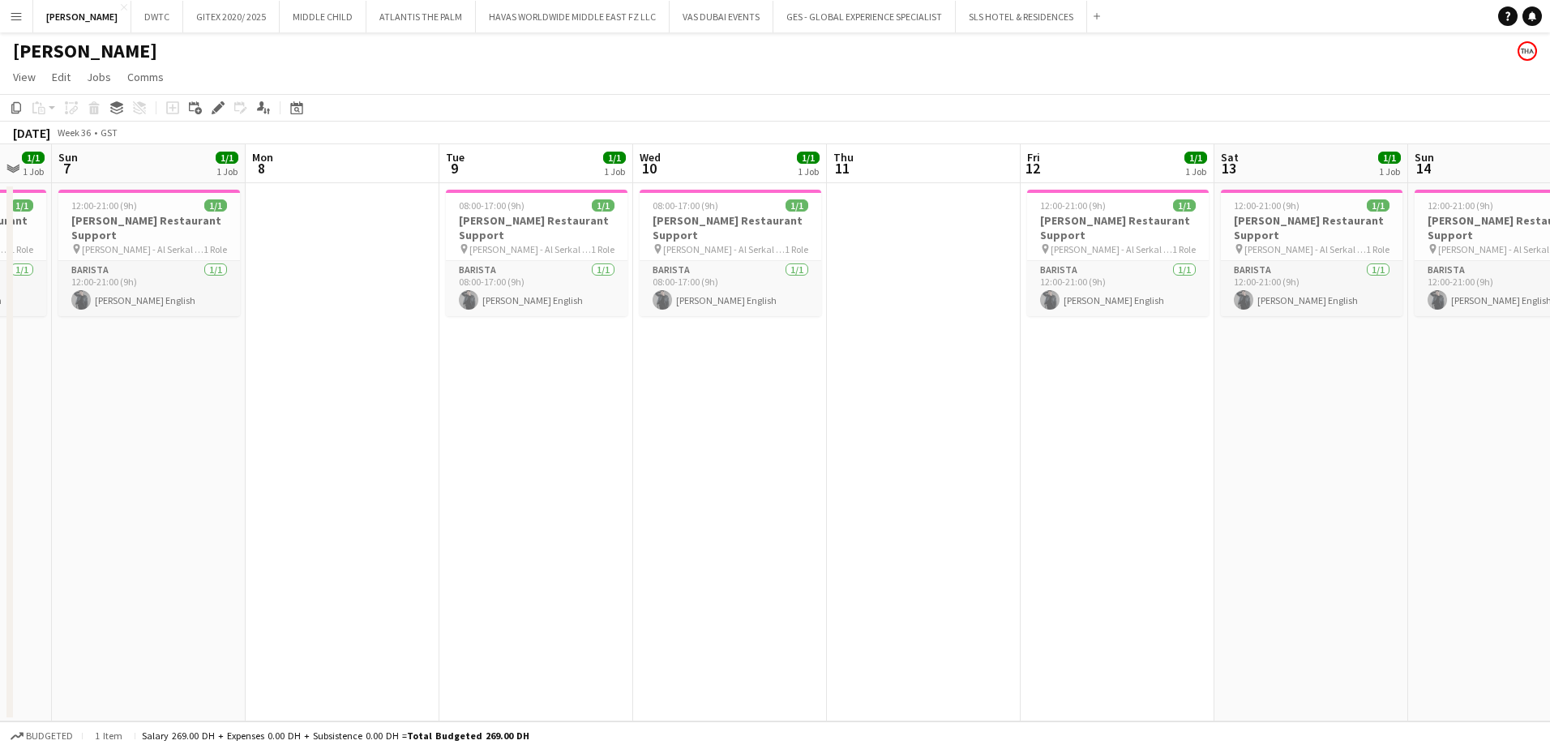
scroll to position [0, 499]
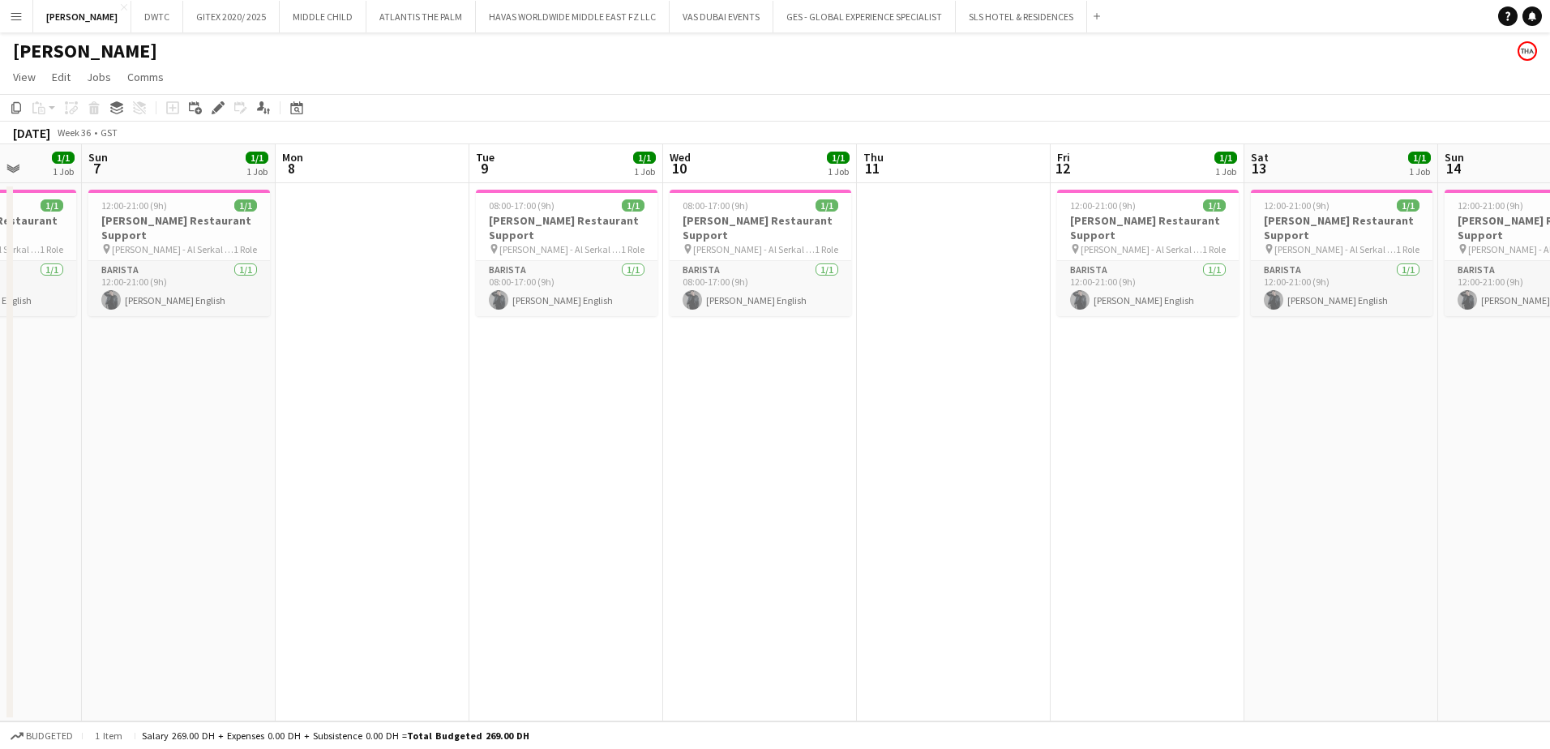
drag, startPoint x: 1216, startPoint y: 456, endPoint x: 777, endPoint y: 503, distance: 441.0
click at [777, 503] on app-calendar-viewport "Thu 4 1/1 1 Job Fri 5 1/1 1 Job Sat 6 1/1 1 Job Sun 7 1/1 1 Job Mon 8 Tue 9 1/1…" at bounding box center [775, 432] width 1550 height 577
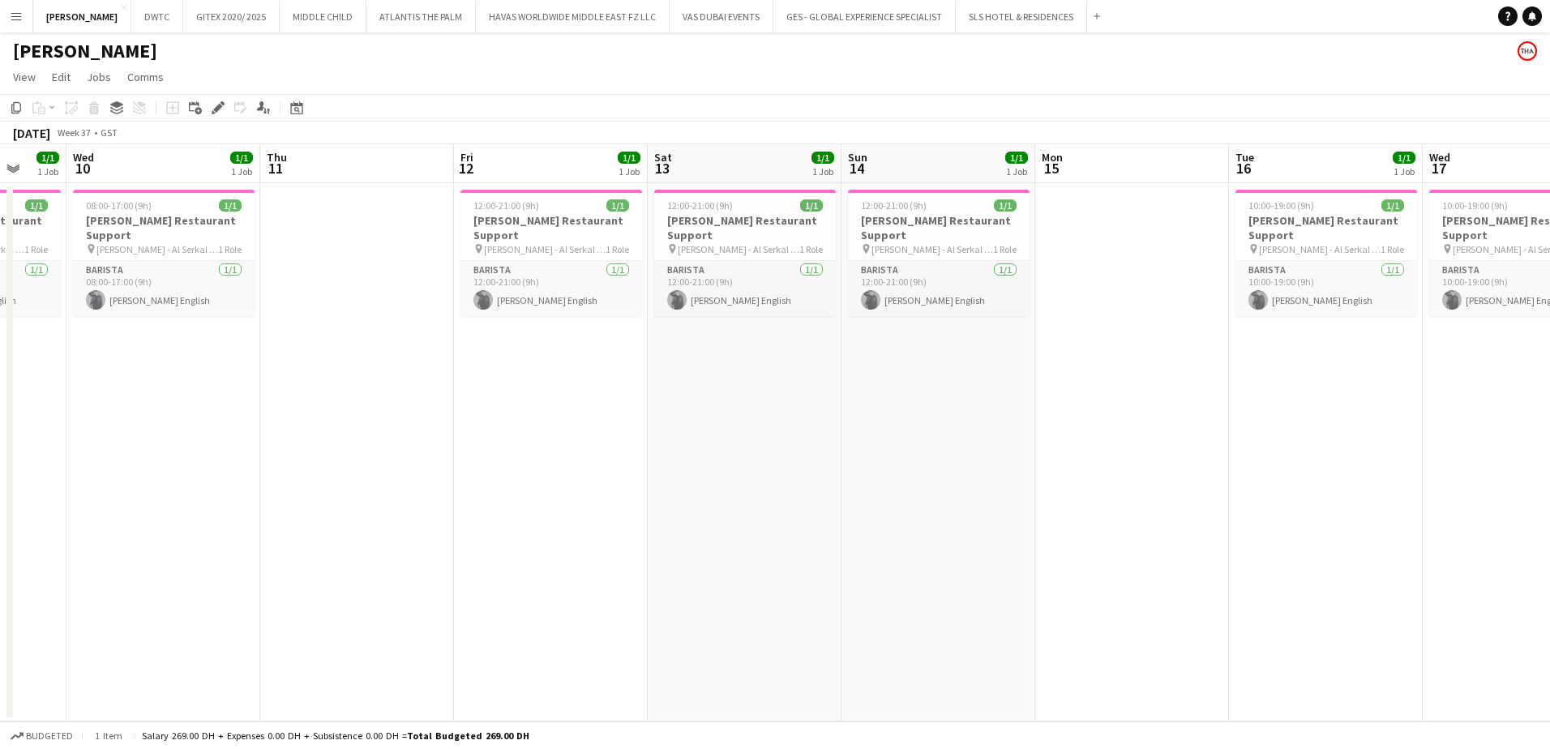
scroll to position [0, 583]
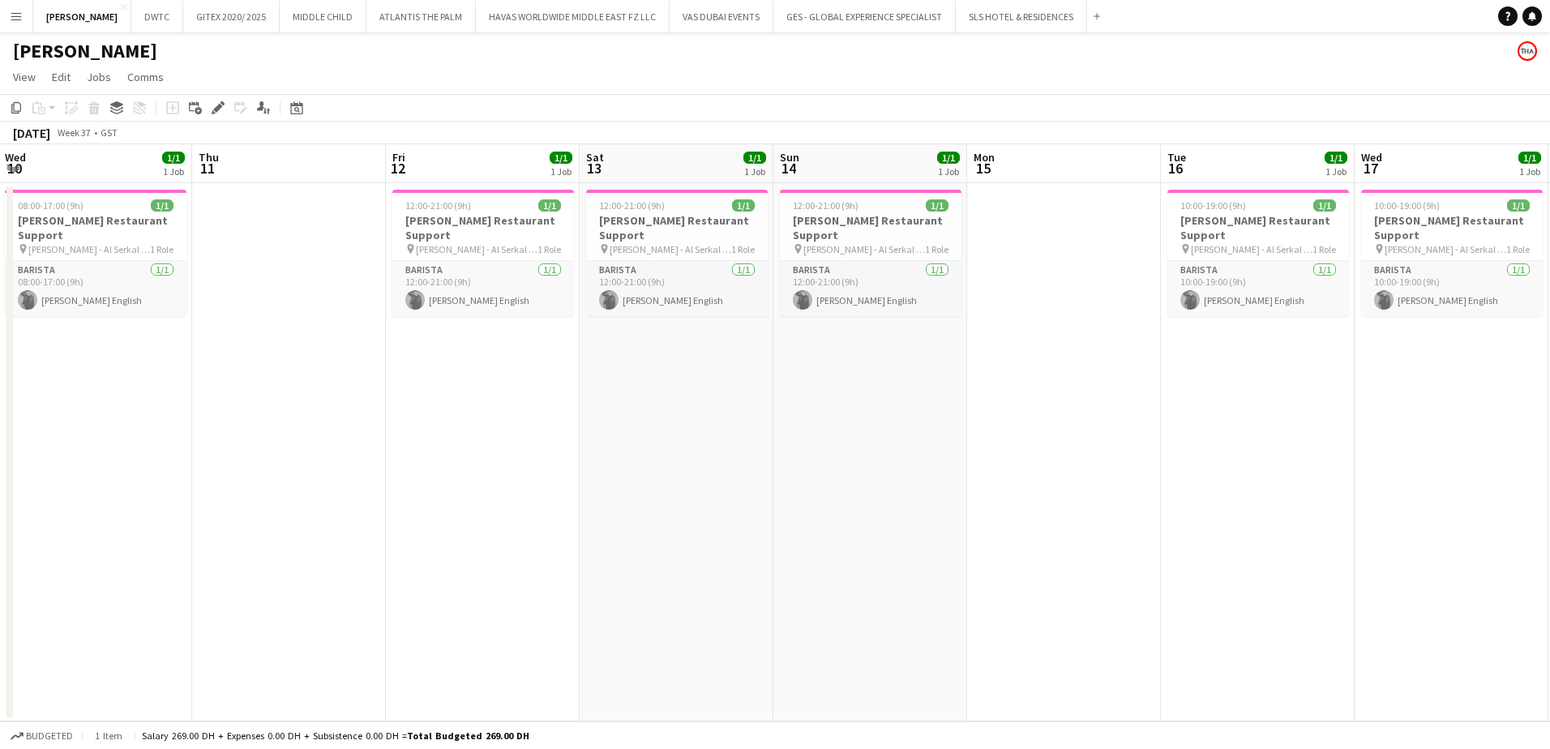
drag, startPoint x: 1052, startPoint y: 424, endPoint x: 638, endPoint y: 519, distance: 424.9
click at [638, 519] on app-calendar-viewport "Sun 7 1/1 1 Job Mon 8 Tue 9 1/1 1 Job Wed 10 1/1 1 Job Thu 11 Fri 12 1/1 1 Job …" at bounding box center [775, 432] width 1550 height 577
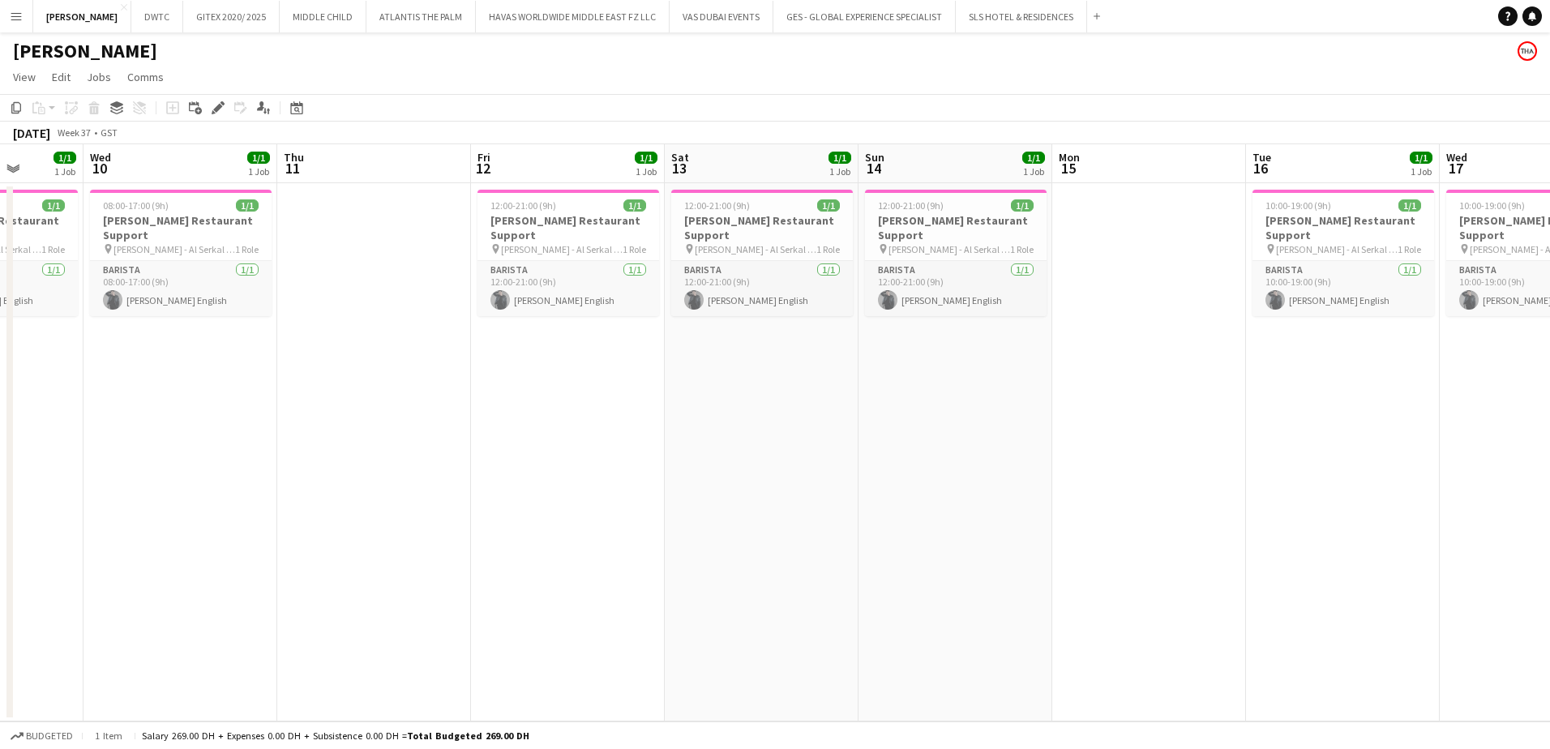
scroll to position [0, 524]
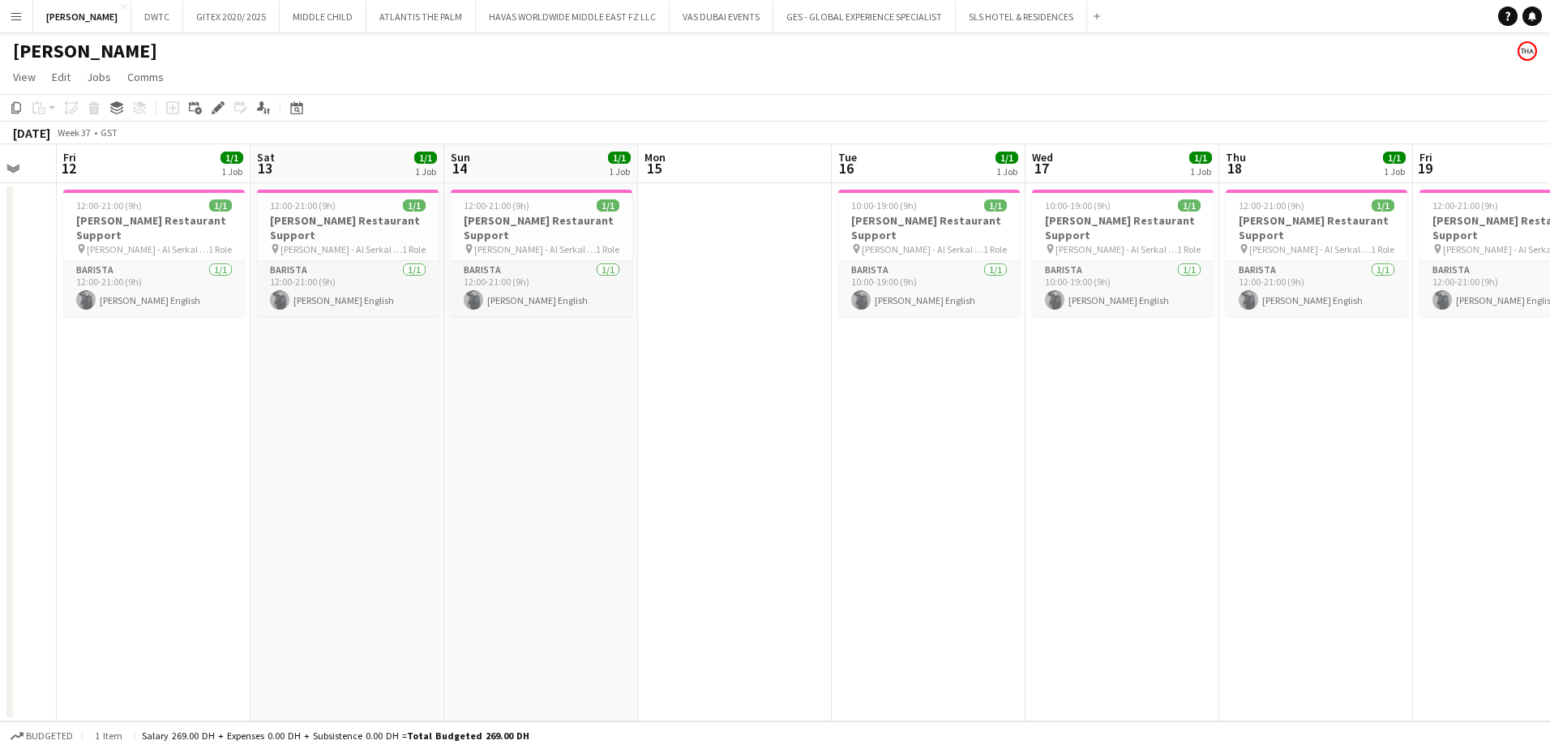
drag, startPoint x: 1054, startPoint y: 402, endPoint x: 725, endPoint y: 477, distance: 337.6
click at [725, 477] on app-calendar-viewport "Tue 9 1/1 1 Job Wed 10 1/1 1 Job Thu 11 Fri 12 1/1 1 Job Sat 13 1/1 1 Job Sun 1…" at bounding box center [775, 432] width 1550 height 577
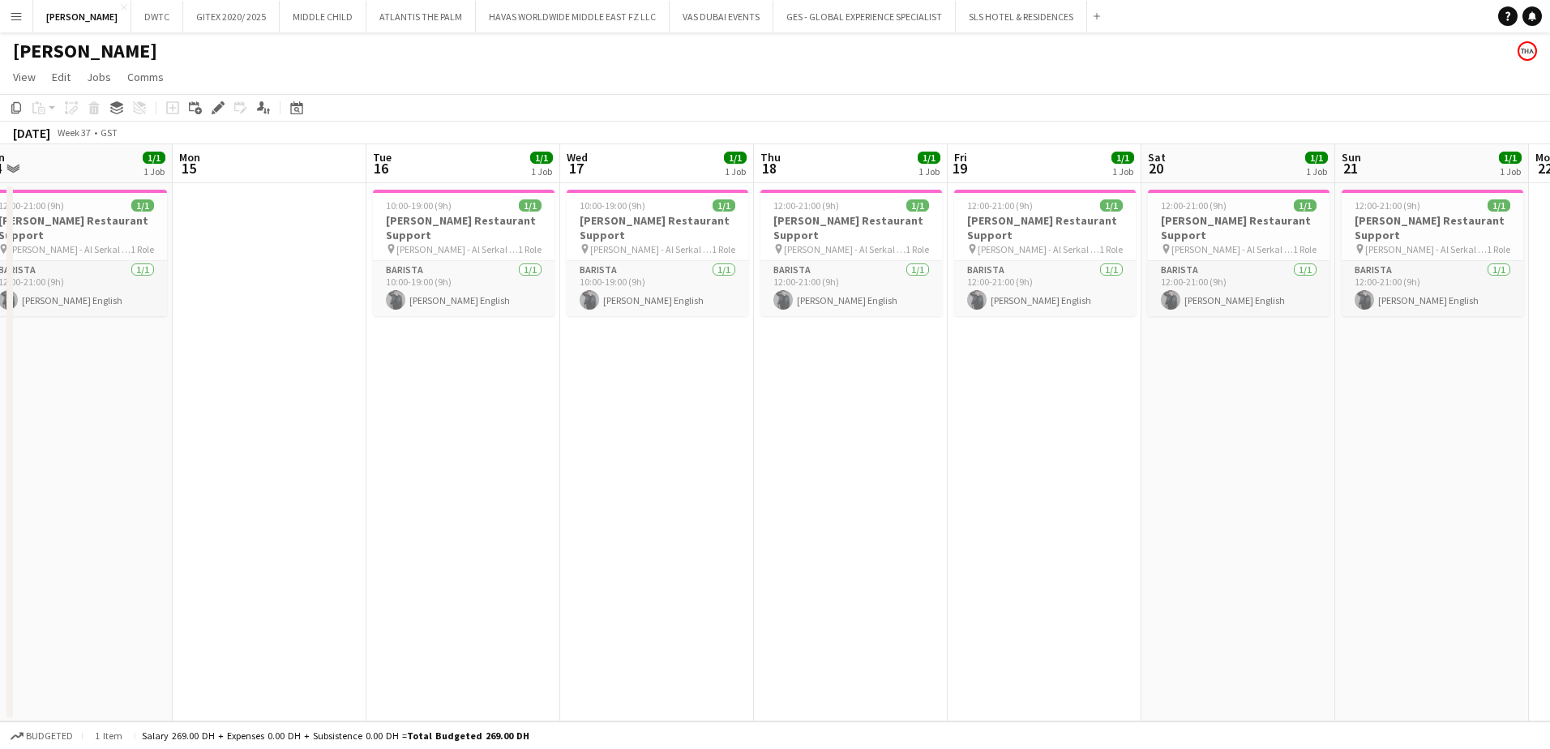
scroll to position [0, 634]
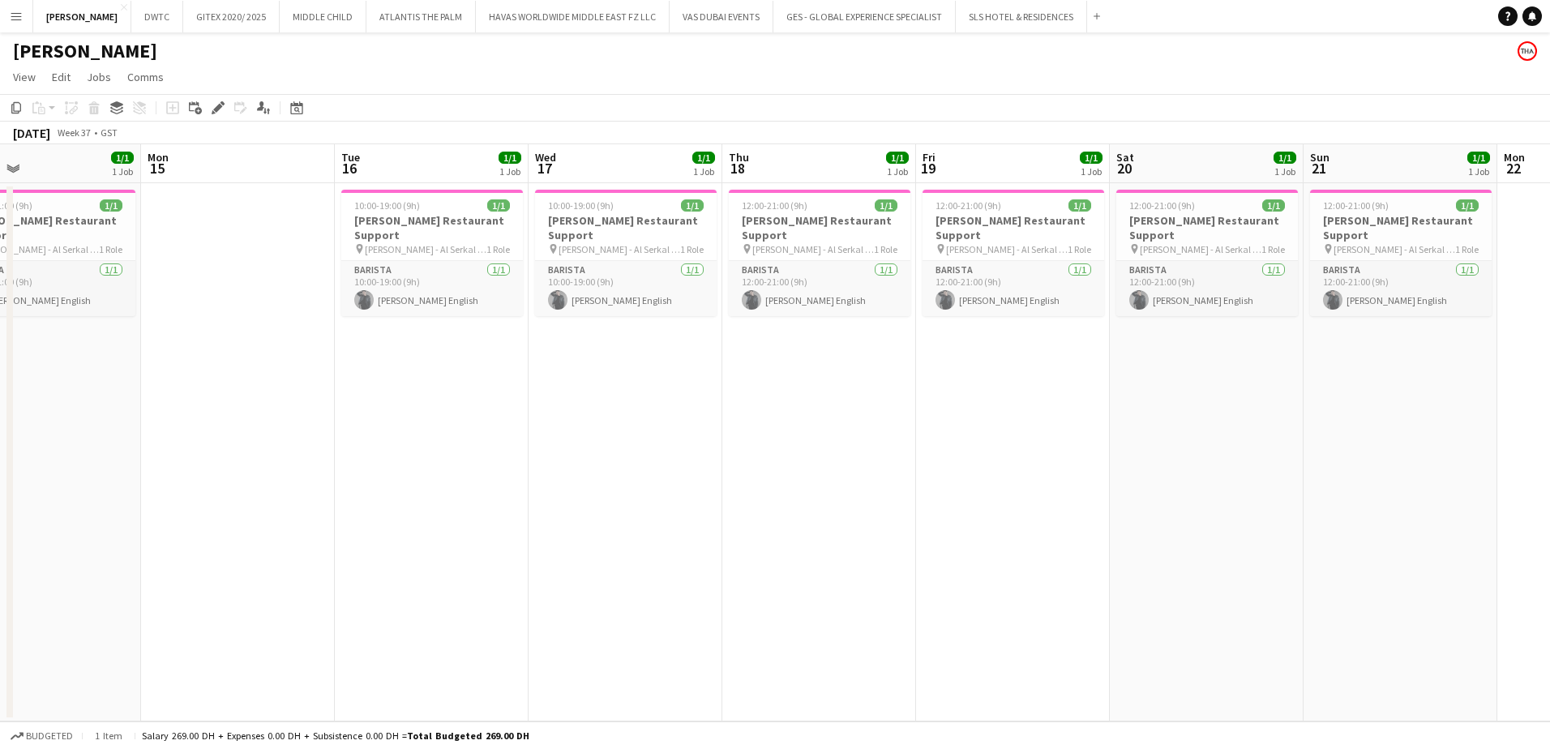
drag, startPoint x: 1050, startPoint y: 440, endPoint x: 603, endPoint y: 530, distance: 456.4
click at [603, 530] on app-calendar-viewport "Thu 11 Fri 12 1/1 1 Job Sat 13 1/1 1 Job Sun 14 1/1 1 Job Mon 15 Tue 16 1/1 1 J…" at bounding box center [775, 432] width 1550 height 577
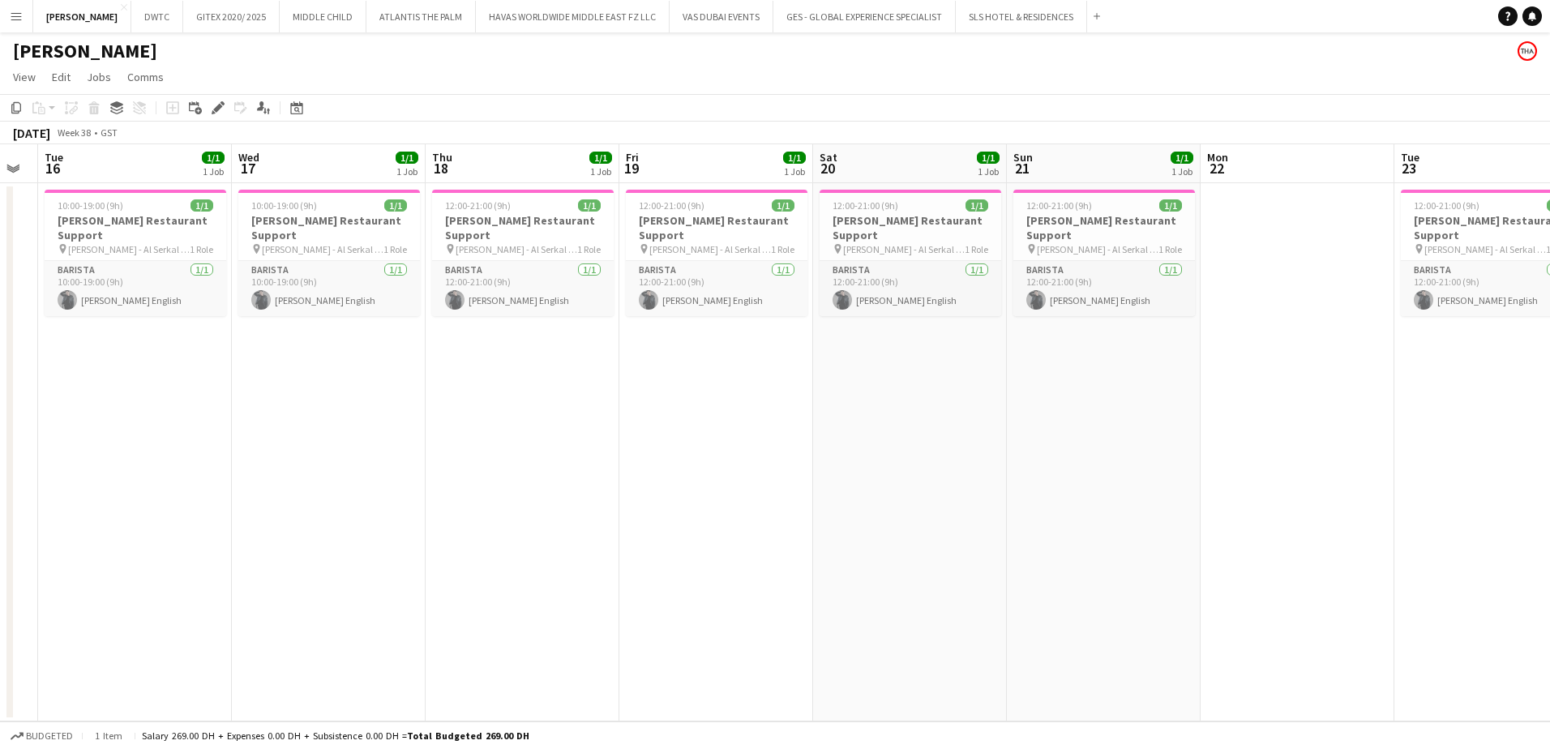
drag, startPoint x: 961, startPoint y: 429, endPoint x: 641, endPoint y: 446, distance: 319.8
click at [641, 446] on app-calendar-viewport "Sat 13 1/1 1 Job Sun 14 1/1 1 Job Mon 15 Tue 16 1/1 1 Job Wed 17 1/1 1 Job Thu …" at bounding box center [775, 432] width 1550 height 577
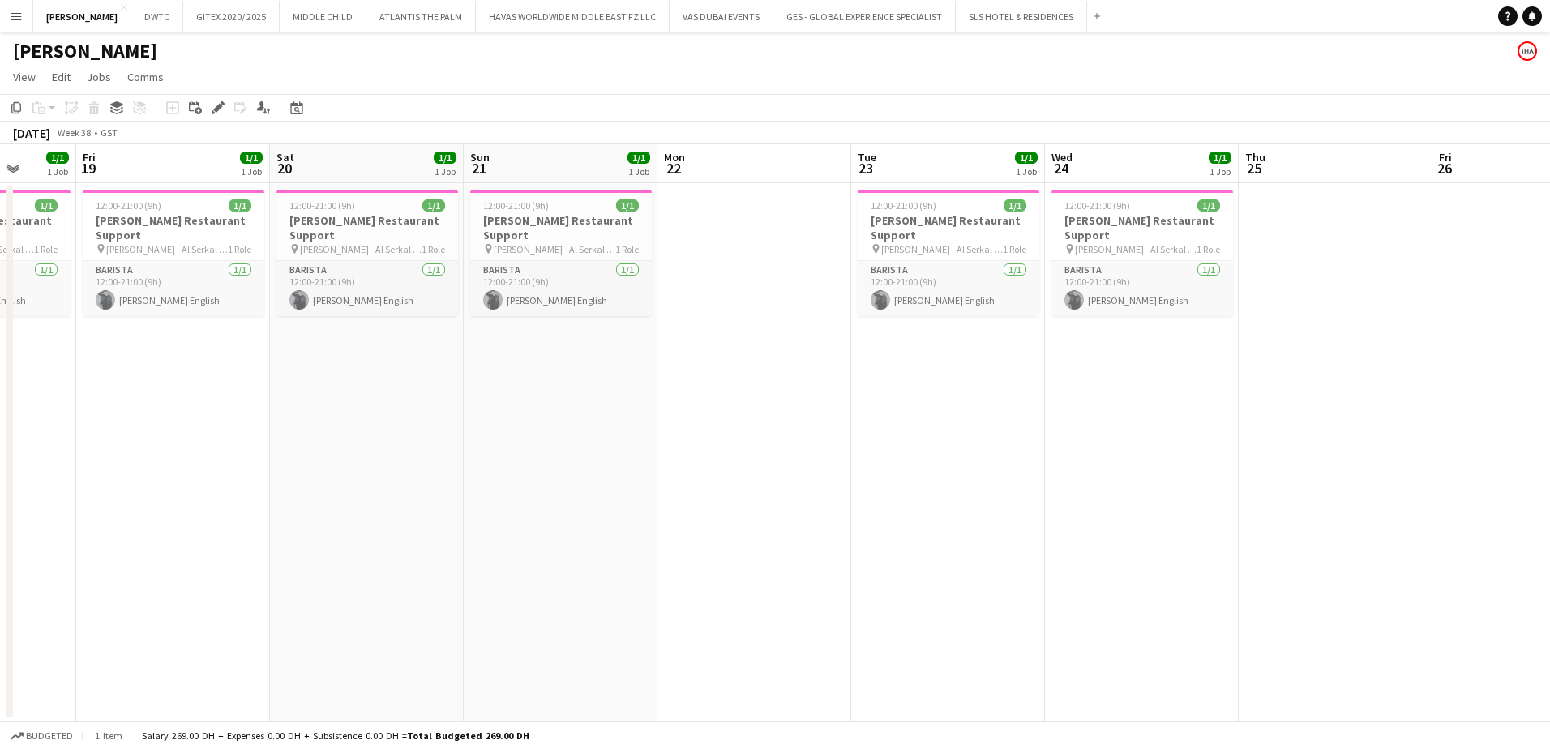
scroll to position [0, 513]
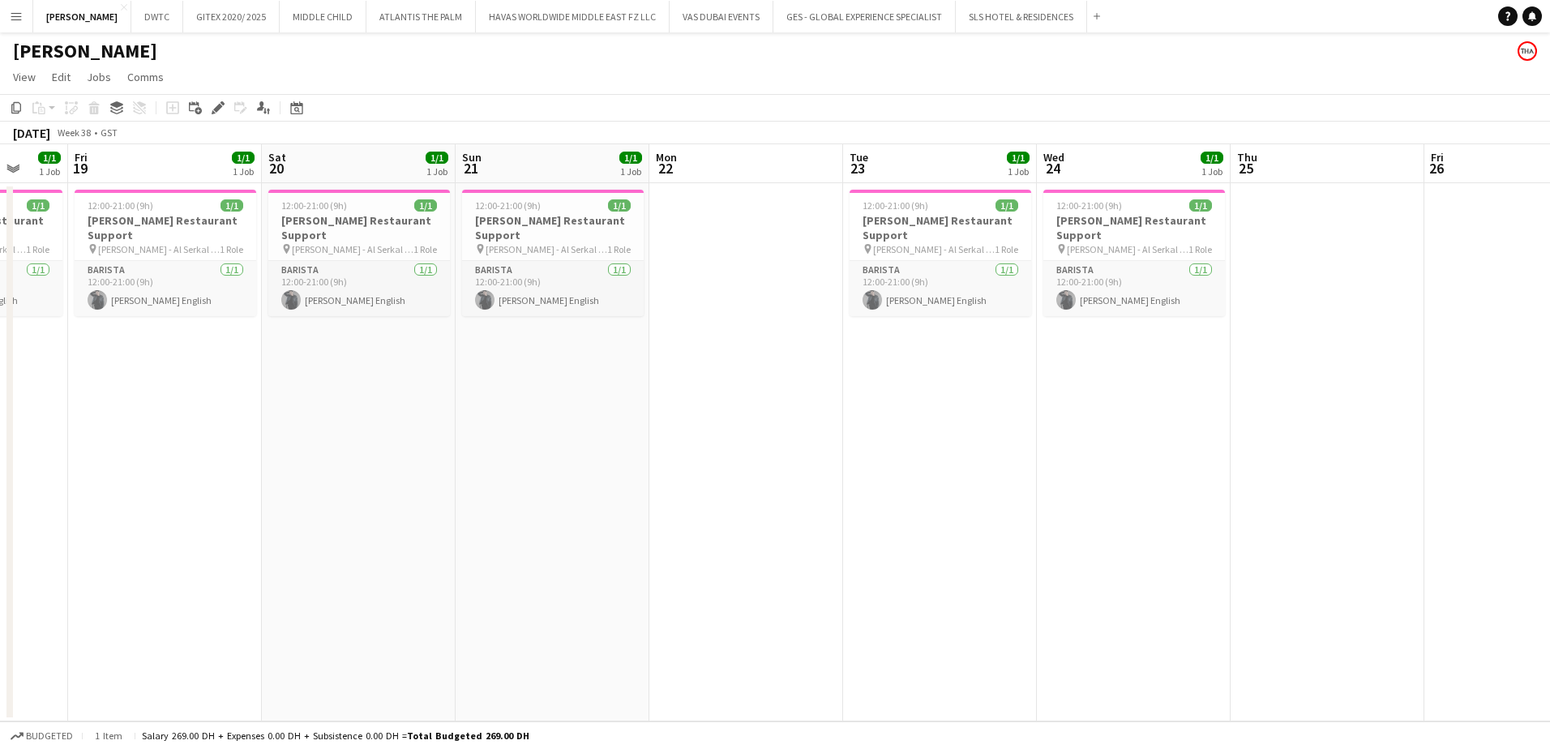
drag, startPoint x: 1222, startPoint y: 381, endPoint x: 732, endPoint y: 407, distance: 491.1
click at [732, 407] on app-calendar-viewport "Tue 16 1/1 1 Job Wed 17 1/1 1 Job Thu 18 1/1 1 Job Fri 19 1/1 1 Job Sat 20 1/1 …" at bounding box center [775, 432] width 1550 height 577
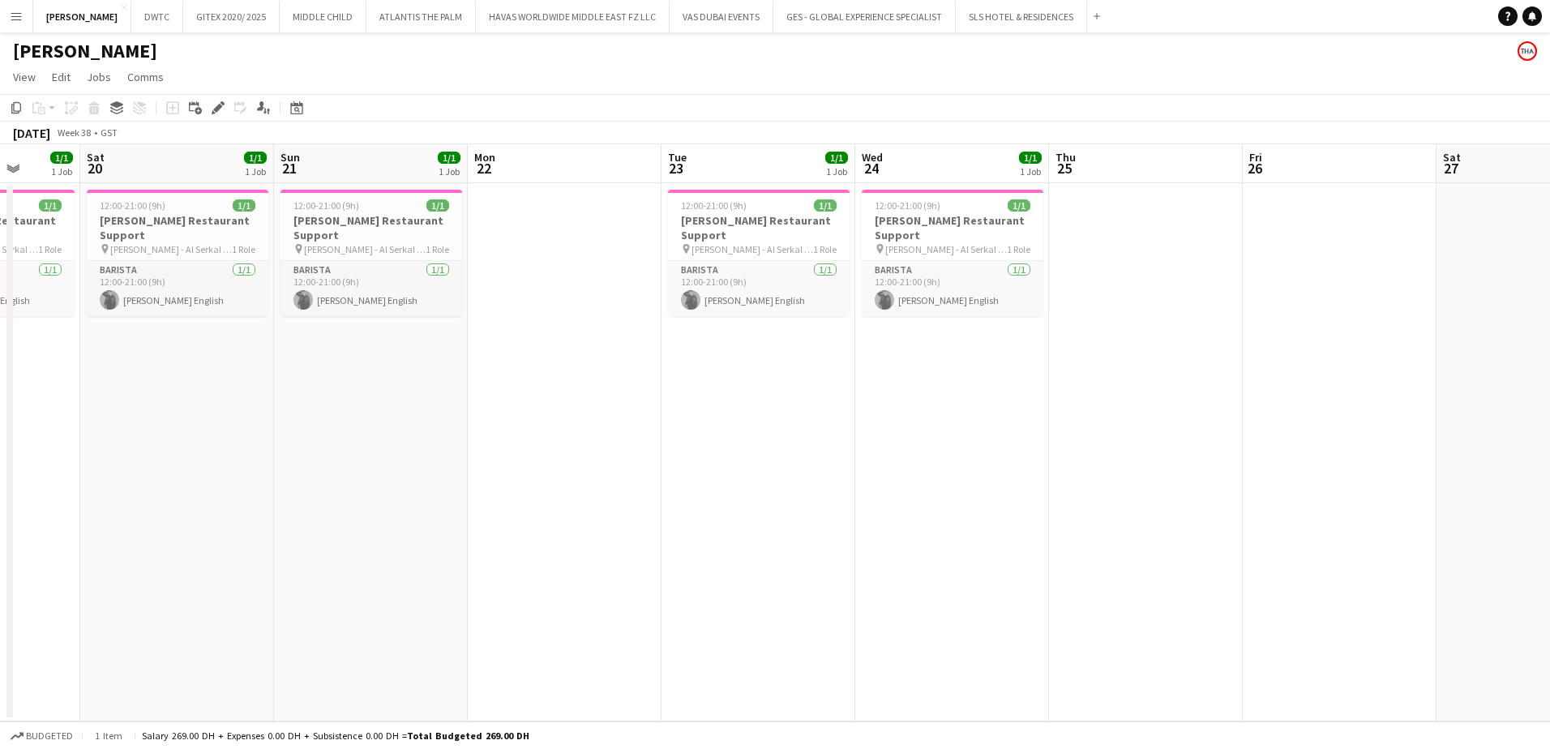
scroll to position [0, 576]
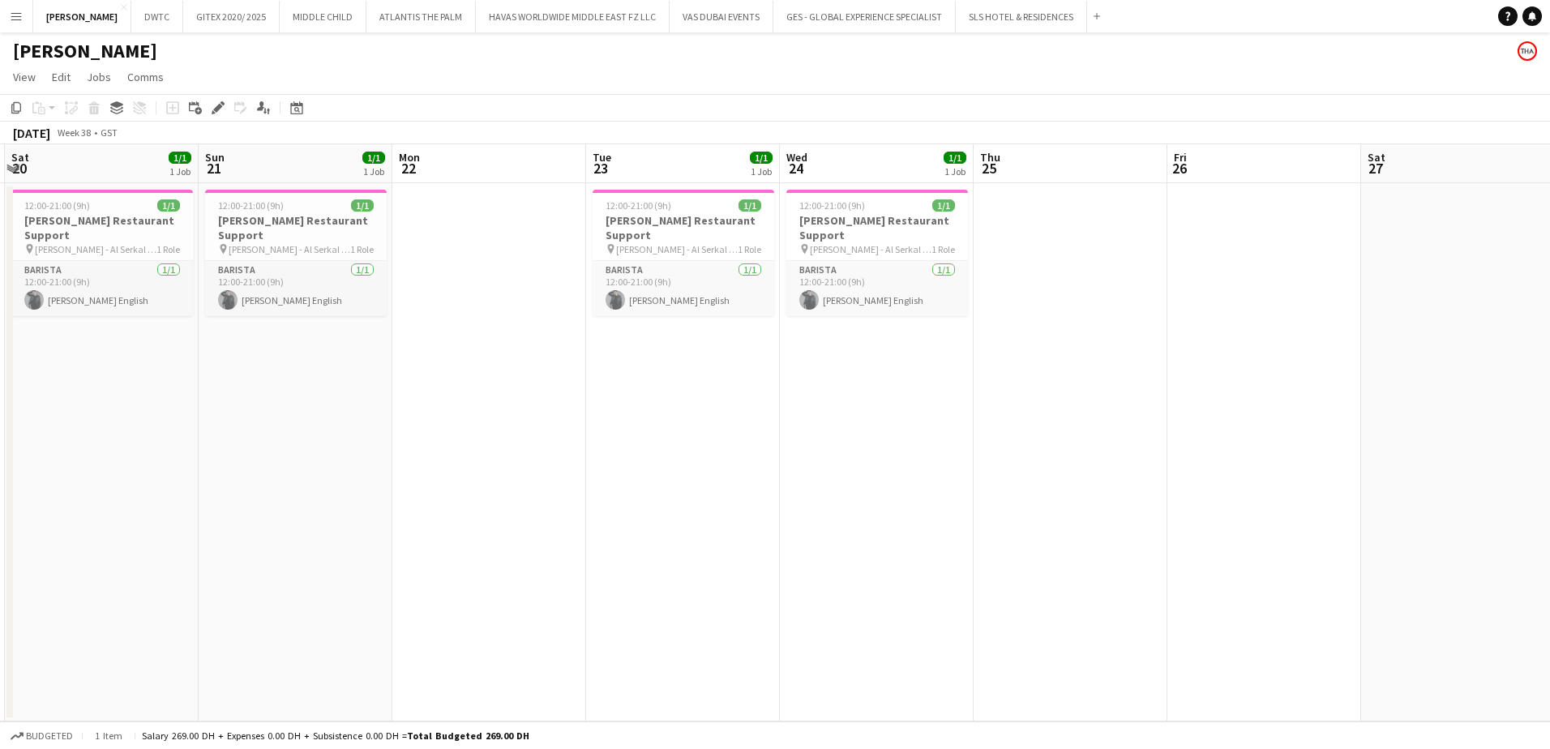
drag, startPoint x: 1157, startPoint y: 381, endPoint x: 901, endPoint y: 419, distance: 259.8
click at [901, 419] on app-calendar-viewport "Wed 17 1/1 1 Job Thu 18 1/1 1 Job Fri 19 1/1 1 Job Sat 20 1/1 1 Job Sun 21 1/1 …" at bounding box center [775, 432] width 1550 height 577
